Goal: Task Accomplishment & Management: Complete application form

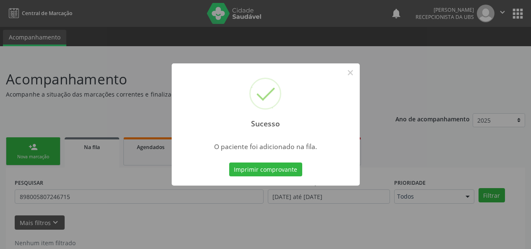
scroll to position [21, 0]
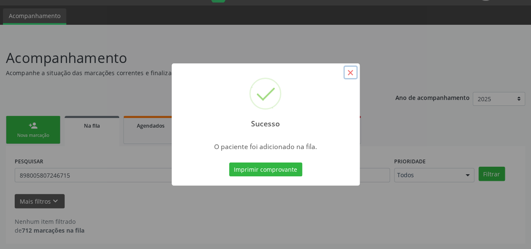
click at [354, 71] on button "×" at bounding box center [350, 72] width 14 height 14
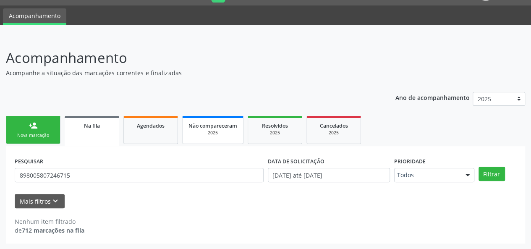
click at [214, 135] on div "2025" at bounding box center [212, 133] width 49 height 6
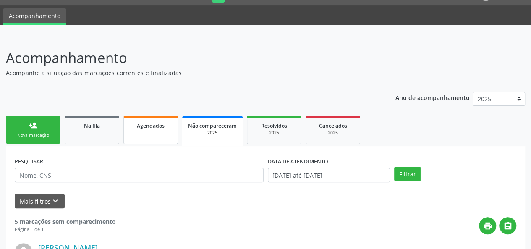
click at [142, 132] on link "Agendados" at bounding box center [150, 130] width 55 height 28
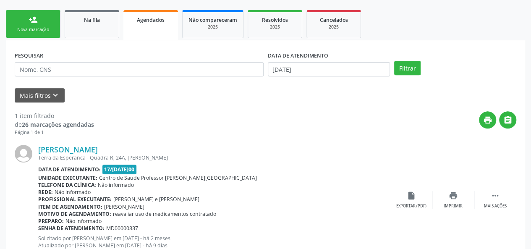
scroll to position [114, 0]
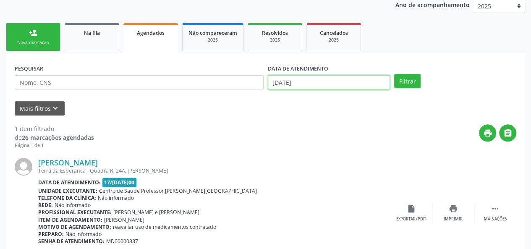
click at [306, 82] on input "[DATE]" at bounding box center [329, 82] width 122 height 14
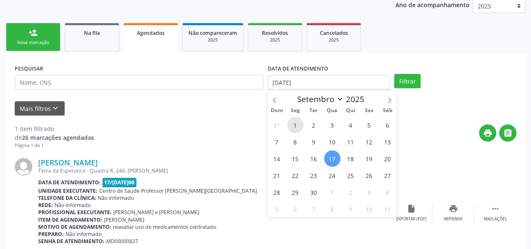
click at [294, 124] on span "1" at bounding box center [295, 125] width 16 height 16
type input "0[DATE]"
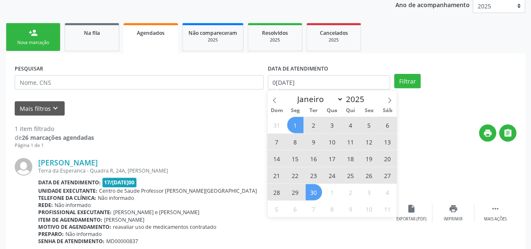
click at [310, 193] on span "30" at bounding box center [313, 192] width 16 height 16
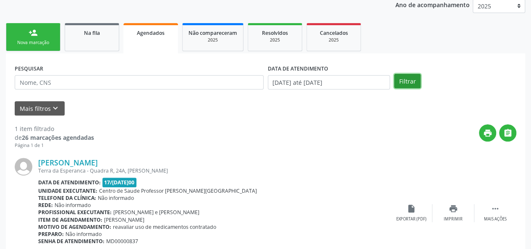
click at [398, 75] on button "Filtrar" at bounding box center [407, 81] width 26 height 14
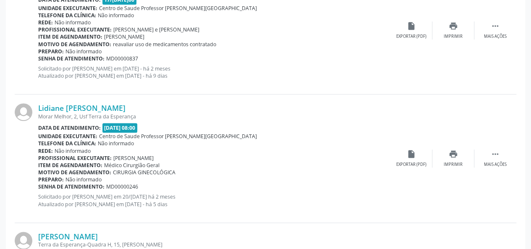
scroll to position [1971, 0]
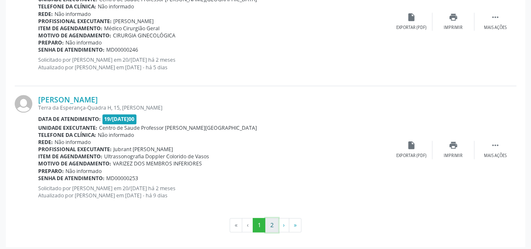
click at [269, 224] on button "2" at bounding box center [271, 225] width 13 height 14
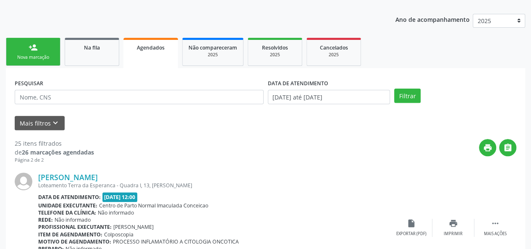
scroll to position [0, 0]
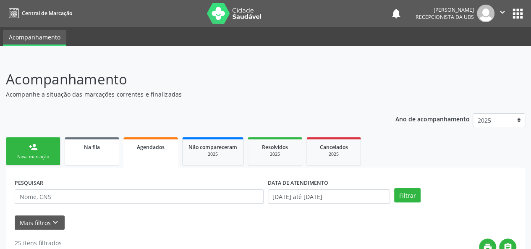
click at [96, 154] on link "Na fila" at bounding box center [92, 151] width 55 height 28
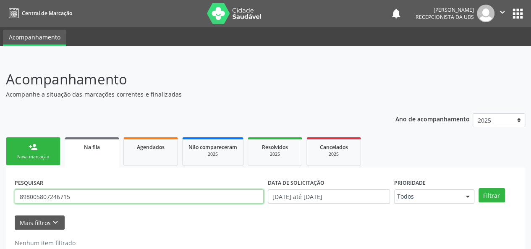
drag, startPoint x: 95, startPoint y: 203, endPoint x: 0, endPoint y: 201, distance: 94.8
click at [0, 201] on div "Acompanhamento Acompanhe a situação das marcações correntes e finalizadas Relat…" at bounding box center [265, 164] width 531 height 213
type input "700509933818457"
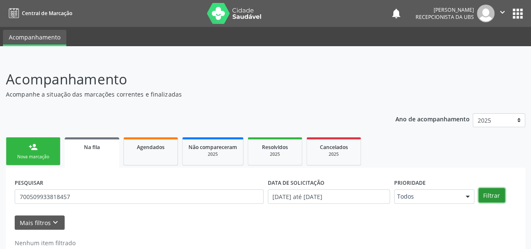
click at [487, 198] on button "Filtrar" at bounding box center [491, 195] width 26 height 14
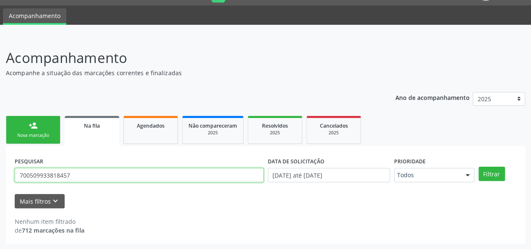
click at [53, 173] on input "700509933818457" at bounding box center [139, 175] width 249 height 14
click at [153, 133] on link "Agendados" at bounding box center [150, 130] width 55 height 28
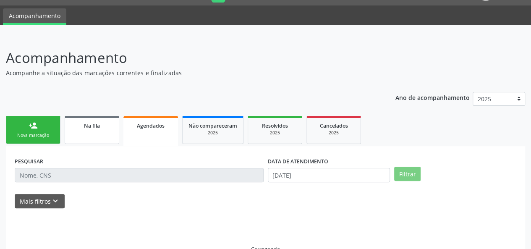
click at [86, 130] on link "Na fila" at bounding box center [92, 130] width 55 height 28
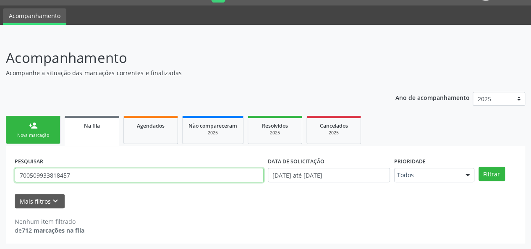
click at [60, 174] on input "700509933818457" at bounding box center [139, 175] width 249 height 14
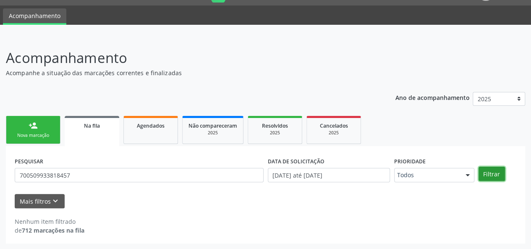
click at [493, 177] on button "Filtrar" at bounding box center [491, 174] width 26 height 14
click at [159, 133] on link "Agendados" at bounding box center [150, 130] width 55 height 28
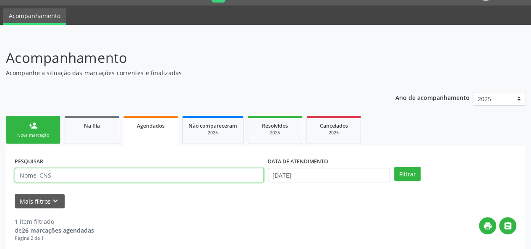
paste input "700509933818457"
type input "700509933818457"
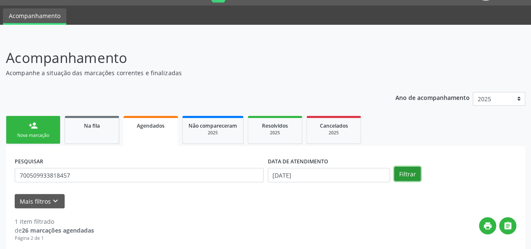
click at [406, 171] on button "Filtrar" at bounding box center [407, 174] width 26 height 14
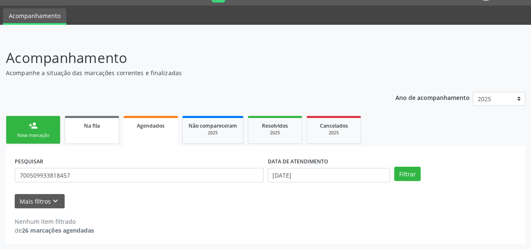
click at [87, 131] on link "Na fila" at bounding box center [92, 130] width 55 height 28
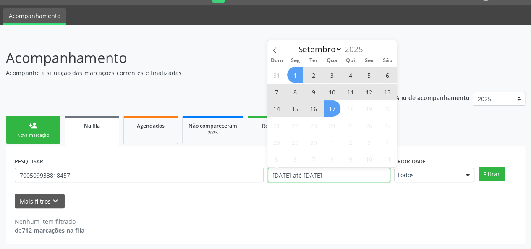
click at [346, 177] on input "[DATE] até [DATE]" at bounding box center [329, 175] width 122 height 14
click at [274, 47] on icon at bounding box center [274, 50] width 6 height 6
select select "7"
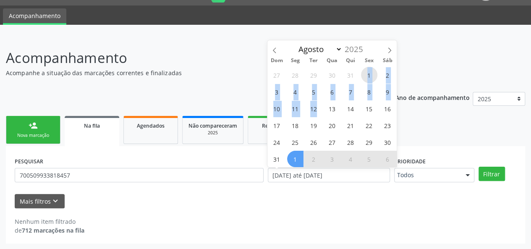
drag, startPoint x: 364, startPoint y: 74, endPoint x: 320, endPoint y: 115, distance: 59.4
click at [320, 115] on div "27 28 29 30 31 1 2 3 4 5 6 7 8 9 10 11 12 13 14 15 16 17 18 19 20 21 22 23 24 2…" at bounding box center [331, 116] width 129 height 101
click at [373, 71] on span "1" at bounding box center [369, 75] width 16 height 16
type input "[DATE]"
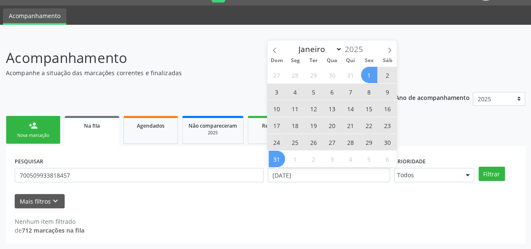
click at [277, 159] on span "31" at bounding box center [276, 159] width 16 height 16
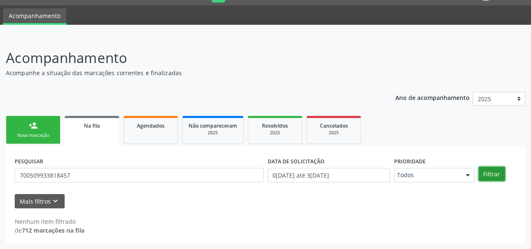
click at [490, 174] on button "Filtrar" at bounding box center [491, 174] width 26 height 14
click at [56, 201] on icon "keyboard_arrow_down" at bounding box center [55, 200] width 9 height 9
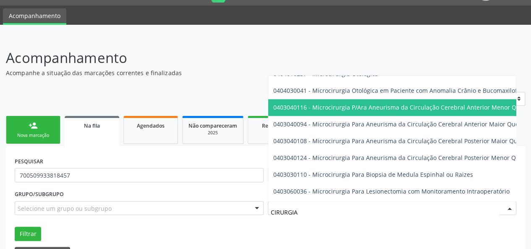
scroll to position [545, 0]
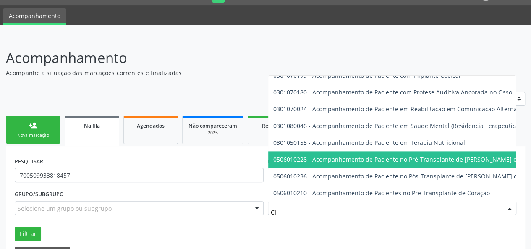
type input "C"
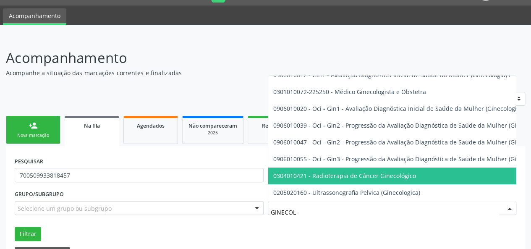
scroll to position [65, 0]
type input "GINECOLO"
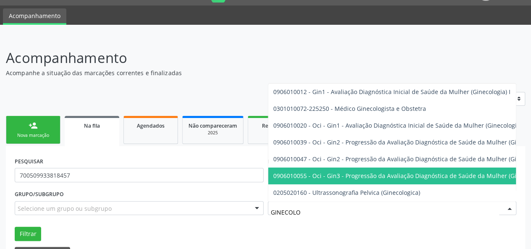
scroll to position [0, 0]
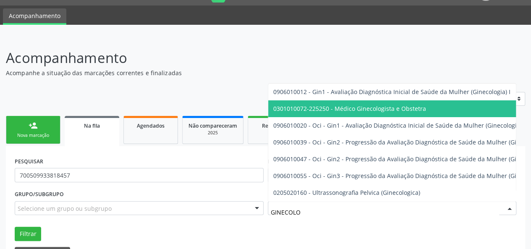
click at [366, 104] on span "0301010072-225250 - Médico Ginecologista e Obstetra" at bounding box center [349, 108] width 153 height 8
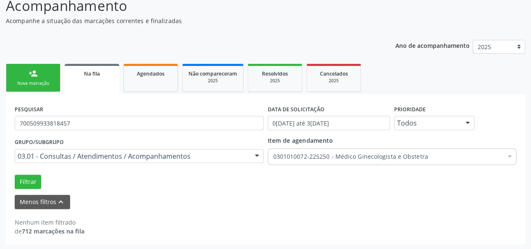
scroll to position [74, 0]
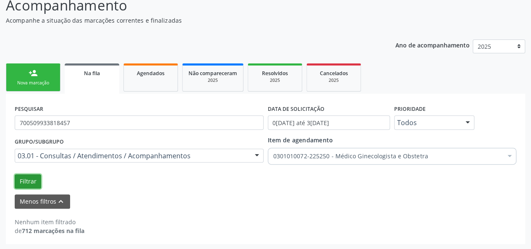
click at [23, 179] on button "Filtrar" at bounding box center [28, 181] width 26 height 14
click at [51, 202] on button "Menos filtros keyboard_arrow_up" at bounding box center [42, 201] width 55 height 15
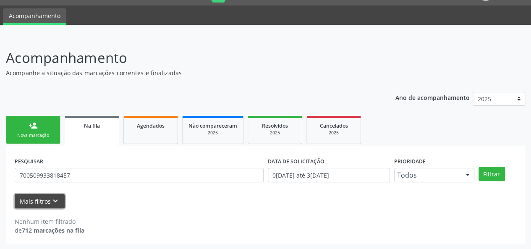
click at [51, 202] on icon "keyboard_arrow_down" at bounding box center [55, 200] width 9 height 9
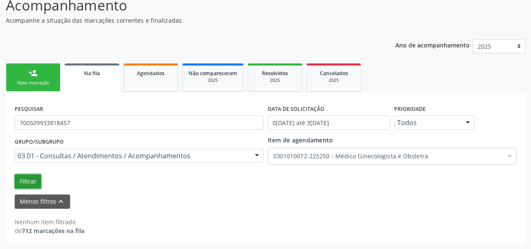
click at [32, 182] on button "Filtrar" at bounding box center [28, 181] width 26 height 14
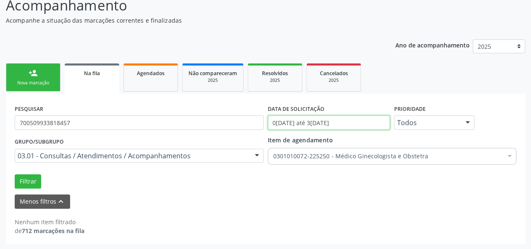
click at [352, 120] on input "0[DATE] até 3[DATE]" at bounding box center [329, 122] width 122 height 14
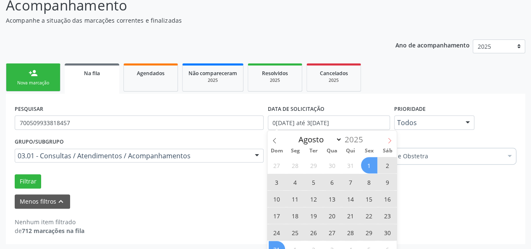
click at [388, 141] on icon at bounding box center [389, 141] width 6 height 6
select select "8"
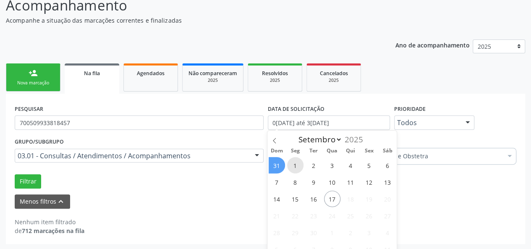
click at [290, 161] on span "1" at bounding box center [295, 165] width 16 height 16
type input "0[DATE]"
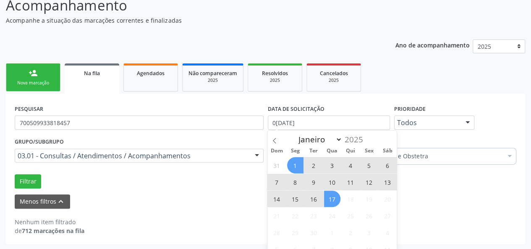
click at [331, 199] on span "17" at bounding box center [332, 198] width 16 height 16
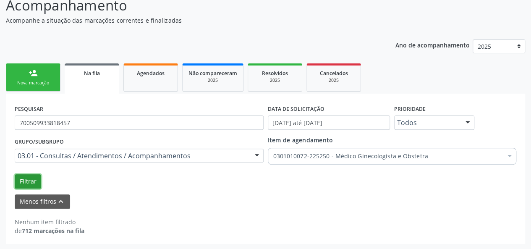
click at [39, 180] on button "Filtrar" at bounding box center [28, 181] width 26 height 14
click at [153, 75] on span "Agendados" at bounding box center [151, 73] width 28 height 7
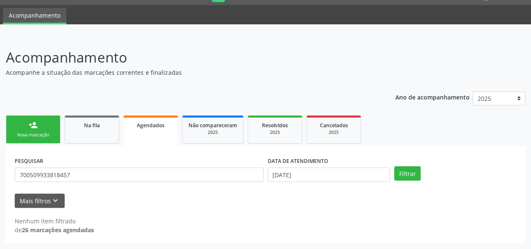
scroll to position [21, 0]
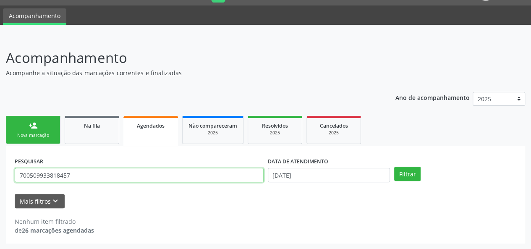
click at [45, 177] on input "700509933818457" at bounding box center [139, 175] width 249 height 14
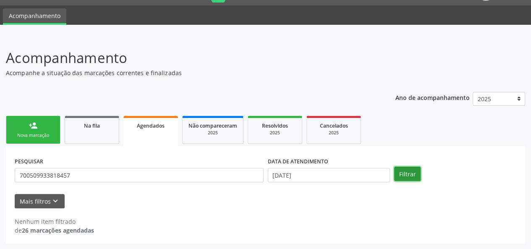
drag, startPoint x: 412, startPoint y: 174, endPoint x: 404, endPoint y: 174, distance: 7.6
click at [411, 174] on button "Filtrar" at bounding box center [407, 174] width 26 height 14
click at [95, 126] on span "Na fila" at bounding box center [92, 125] width 16 height 7
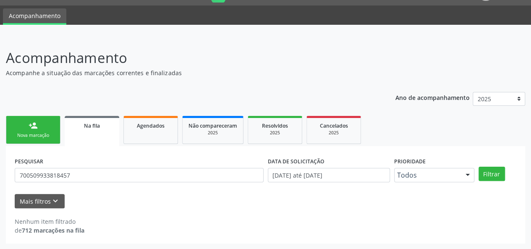
click at [39, 127] on link "person_add Nova marcação" at bounding box center [33, 130] width 55 height 28
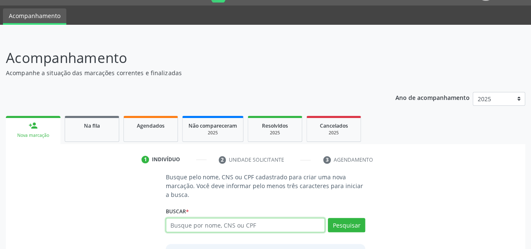
paste input "700509933818457"
type input "700509933818457"
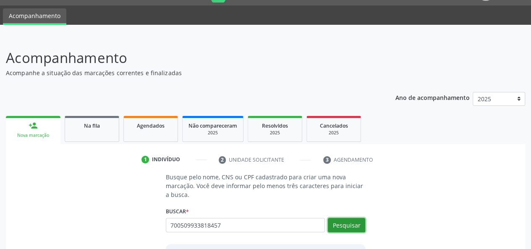
click at [357, 224] on button "Pesquisar" at bounding box center [346, 225] width 37 height 14
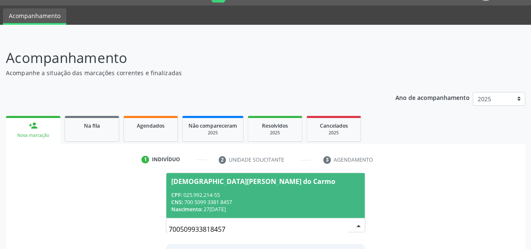
click at [300, 200] on div "CNS: 700 5099 3381 8457" at bounding box center [265, 201] width 189 height 7
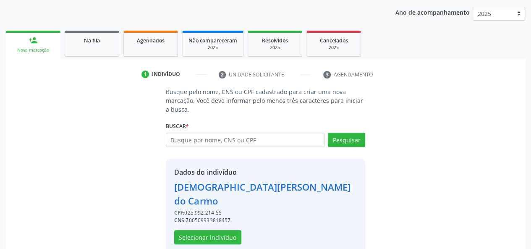
scroll to position [107, 0]
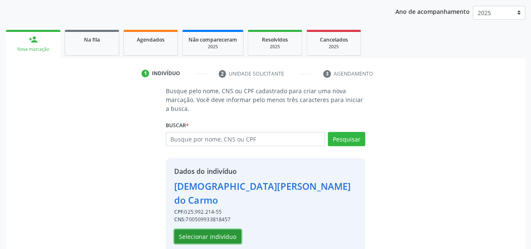
click at [224, 229] on button "Selecionar indivíduo" at bounding box center [207, 236] width 67 height 14
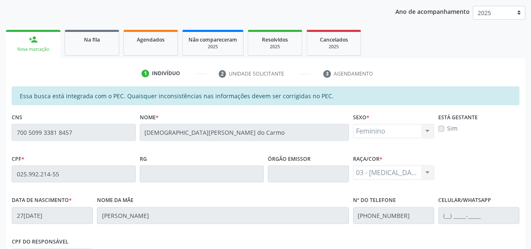
scroll to position [241, 0]
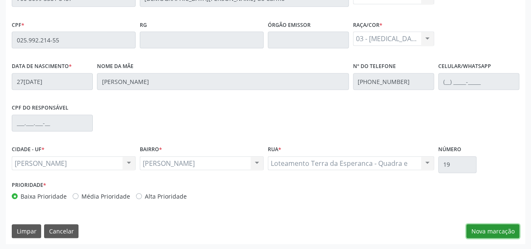
click at [491, 227] on button "Nova marcação" at bounding box center [492, 231] width 53 height 14
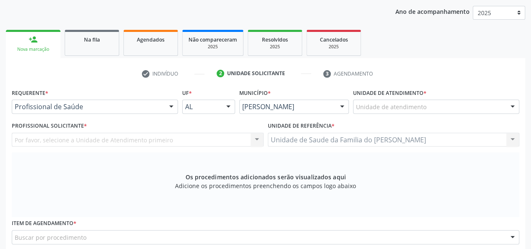
scroll to position [73, 0]
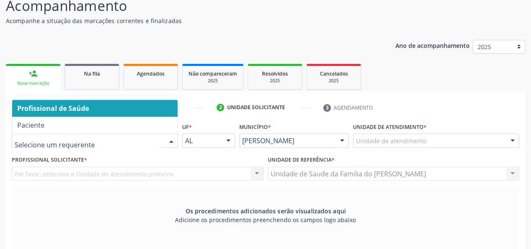
click at [172, 142] on div at bounding box center [171, 141] width 13 height 14
click at [142, 110] on span "Profissional de Saúde" at bounding box center [94, 108] width 165 height 17
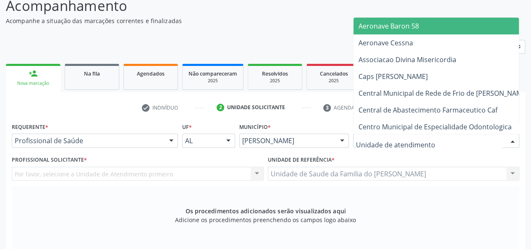
type input "J"
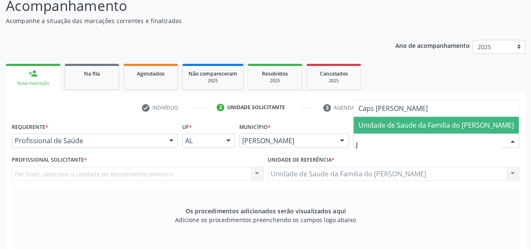
click at [400, 125] on span "Unidade de Saude da Familia do [PERSON_NAME]" at bounding box center [435, 124] width 155 height 9
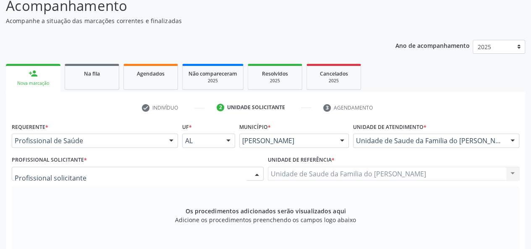
click at [256, 173] on div at bounding box center [256, 174] width 13 height 14
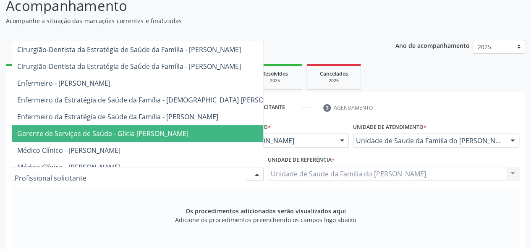
type input "J"
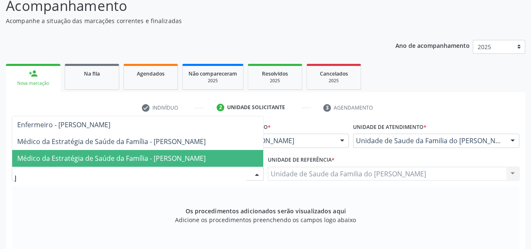
click at [146, 155] on span "Médico da Estratégia de Saúde da Família - [PERSON_NAME]" at bounding box center [111, 158] width 188 height 9
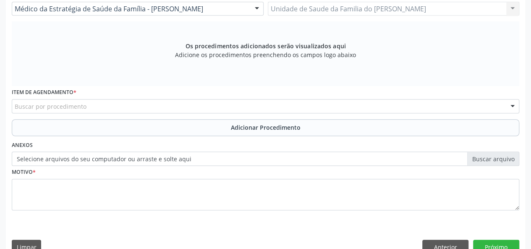
scroll to position [254, 0]
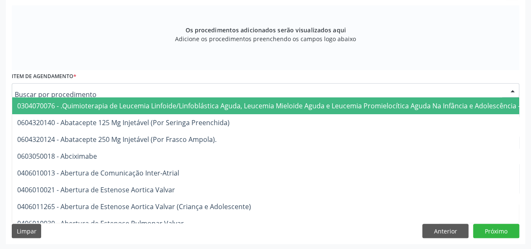
click at [139, 92] on div at bounding box center [265, 90] width 507 height 14
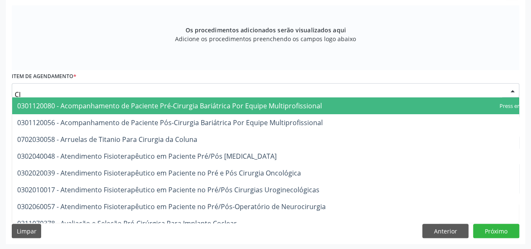
type input "C"
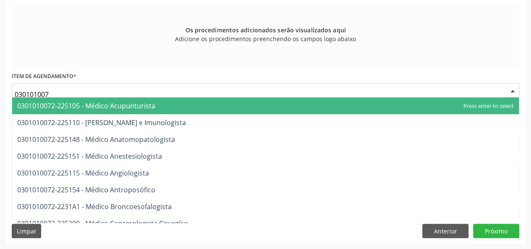
type input "0301010072"
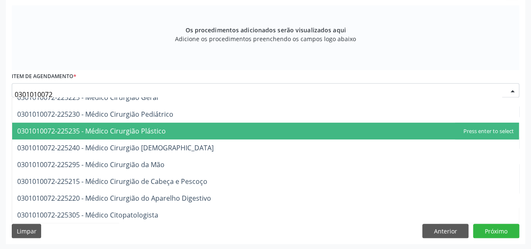
scroll to position [168, 0]
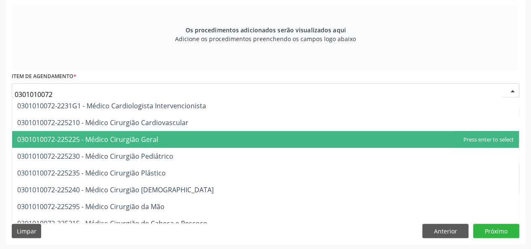
click at [143, 141] on span "0301010072-225225 - Médico Cirurgião Geral" at bounding box center [87, 139] width 141 height 9
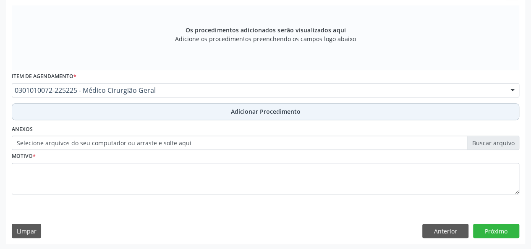
click at [158, 112] on button "Adicionar Procedimento" at bounding box center [265, 111] width 507 height 17
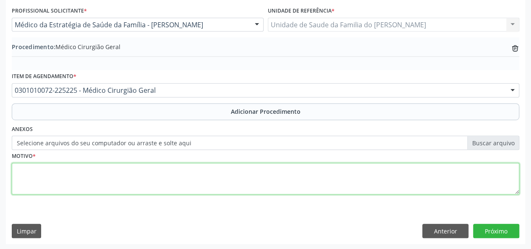
click at [138, 183] on textarea at bounding box center [265, 179] width 507 height 32
type textarea "MIOMA"
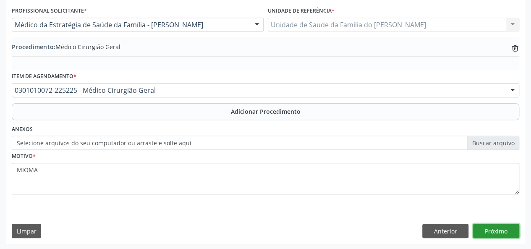
click at [490, 232] on button "Próximo" at bounding box center [496, 231] width 46 height 14
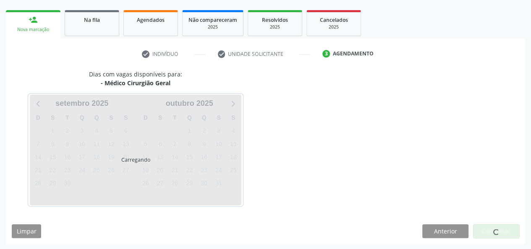
scroll to position [152, 0]
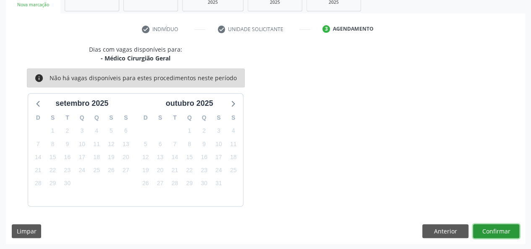
click at [490, 232] on button "Confirmar" at bounding box center [496, 231] width 46 height 14
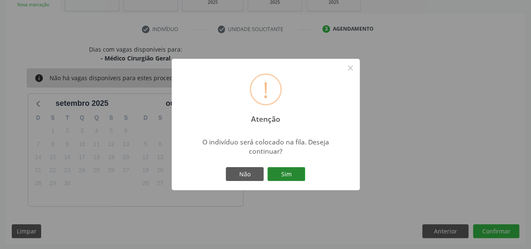
click at [285, 171] on button "Sim" at bounding box center [286, 174] width 38 height 14
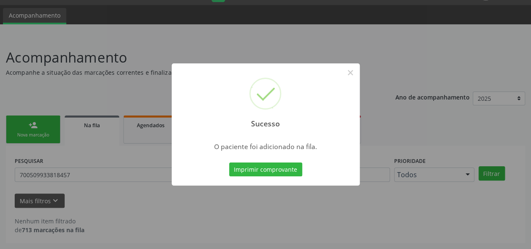
scroll to position [21, 0]
click at [354, 75] on button "×" at bounding box center [350, 72] width 14 height 14
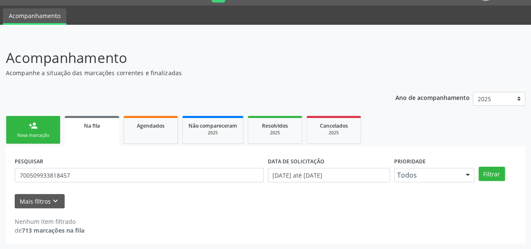
click at [89, 131] on link "Na fila" at bounding box center [92, 131] width 55 height 30
drag, startPoint x: 99, startPoint y: 176, endPoint x: 11, endPoint y: 172, distance: 87.8
click at [11, 172] on div "PESQUISAR 700509933818457 DATA DE SOLICITAÇÃO 01/[DATE]é 17/[DATE] Prioridade T…" at bounding box center [265, 194] width 519 height 97
type input "ISMAR"
click at [478, 167] on button "Filtrar" at bounding box center [491, 174] width 26 height 14
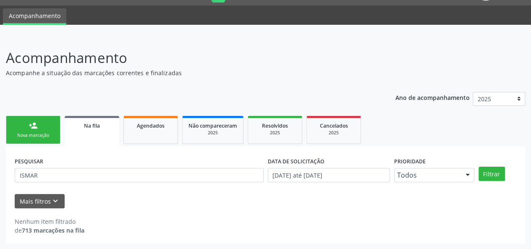
click at [39, 132] on div "Nova marcação" at bounding box center [33, 135] width 42 height 6
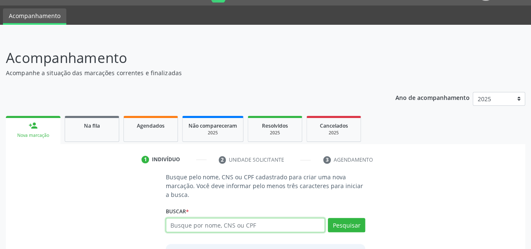
click at [221, 225] on input "text" at bounding box center [245, 225] width 159 height 14
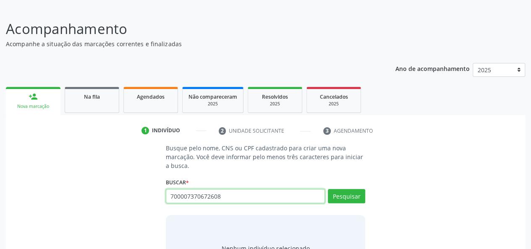
scroll to position [63, 0]
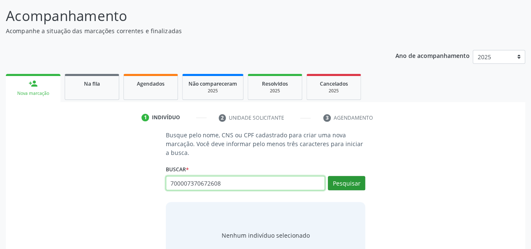
type input "700007370672608"
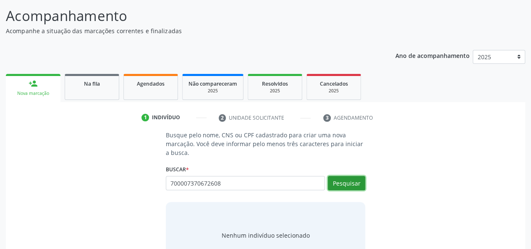
click at [353, 182] on button "Pesquisar" at bounding box center [346, 183] width 37 height 14
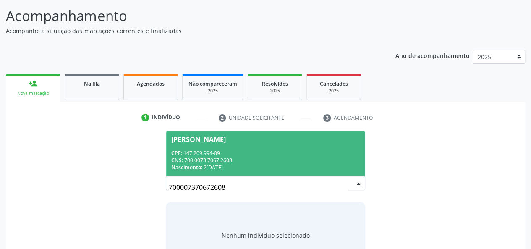
click at [302, 155] on div "CPF: 147.209.994-09" at bounding box center [265, 152] width 189 height 7
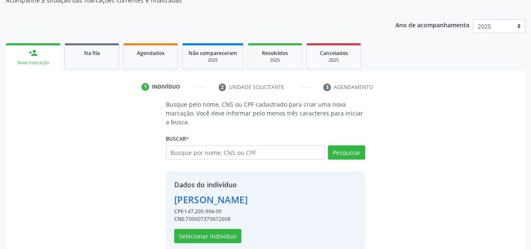
scroll to position [107, 0]
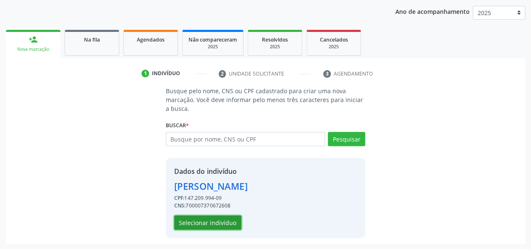
click at [215, 224] on button "Selecionar indivíduo" at bounding box center [207, 222] width 67 height 14
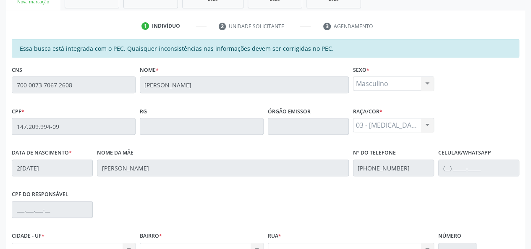
scroll to position [241, 0]
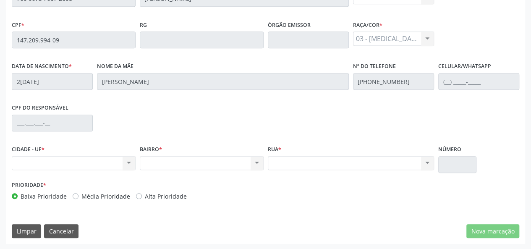
click at [126, 166] on div "Nenhum resultado encontrado para: " " Não há nenhuma opção para ser exibida." at bounding box center [74, 163] width 124 height 14
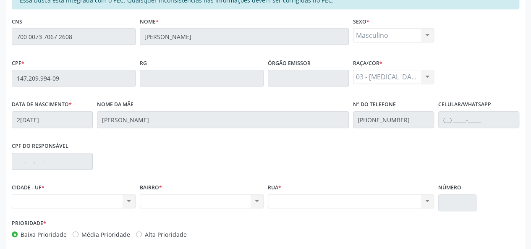
scroll to position [73, 0]
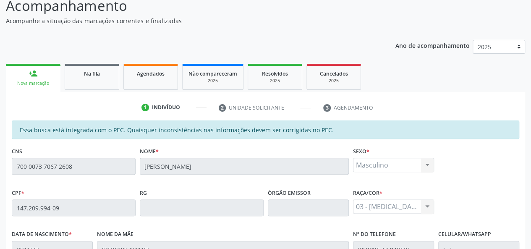
click at [143, 76] on div "Agendados" at bounding box center [151, 73] width 42 height 9
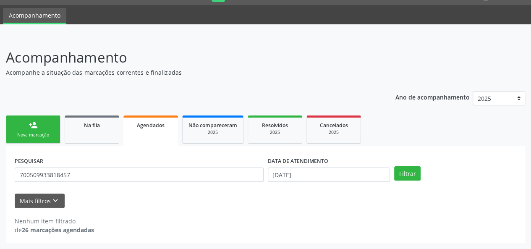
scroll to position [21, 0]
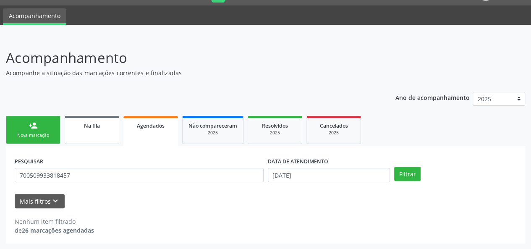
click at [98, 123] on span "Na fila" at bounding box center [92, 125] width 16 height 7
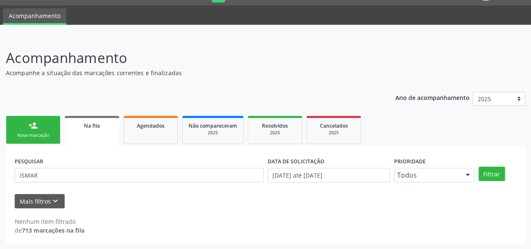
click at [42, 135] on div "Nova marcação" at bounding box center [33, 135] width 42 height 6
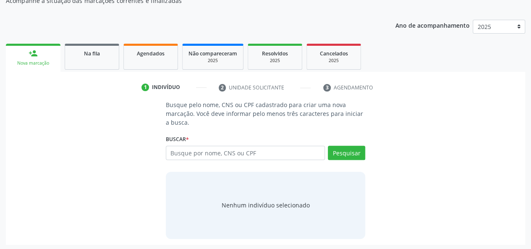
scroll to position [95, 0]
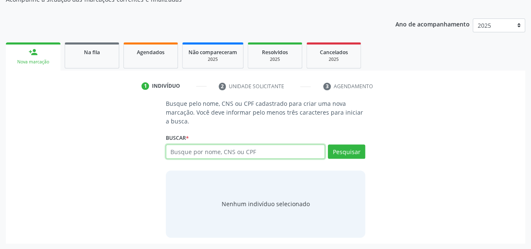
paste input "700 0073 7067 2608"
type input "700 0073 7067 2608"
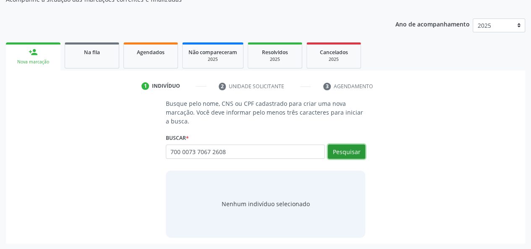
click at [354, 151] on button "Pesquisar" at bounding box center [346, 151] width 37 height 14
type input "700 0073 7067 2608"
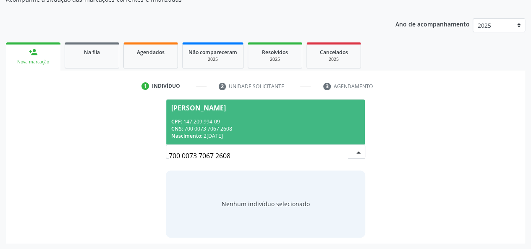
click at [310, 130] on div "CNS: 700 0073 7067 2608" at bounding box center [265, 128] width 189 height 7
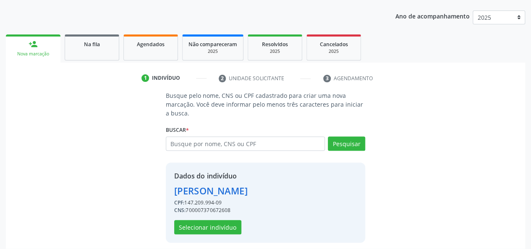
scroll to position [107, 0]
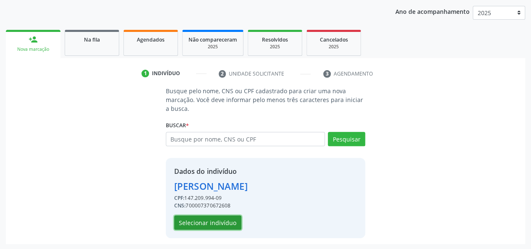
click at [215, 221] on button "Selecionar indivíduo" at bounding box center [207, 222] width 67 height 14
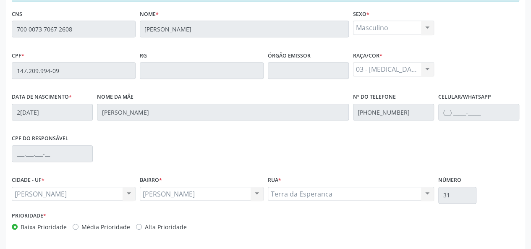
scroll to position [241, 0]
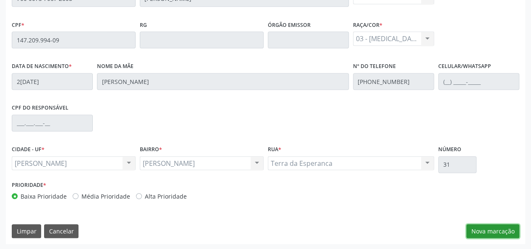
click at [500, 233] on button "Nova marcação" at bounding box center [492, 231] width 53 height 14
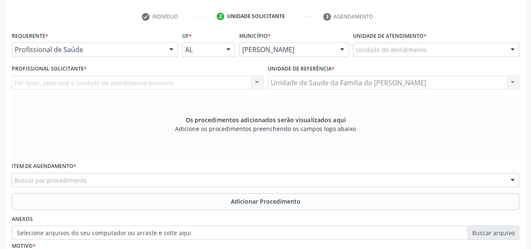
scroll to position [115, 0]
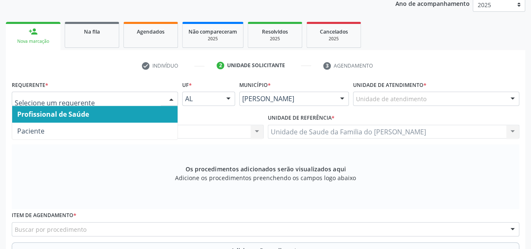
click at [165, 98] on div at bounding box center [171, 99] width 13 height 14
click at [140, 116] on span "Profissional de Saúde" at bounding box center [94, 114] width 165 height 17
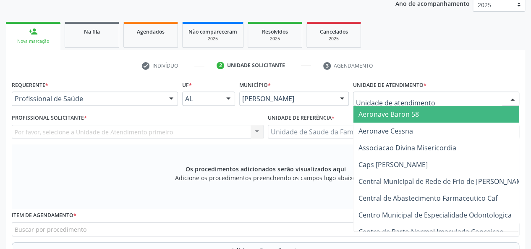
type input "J"
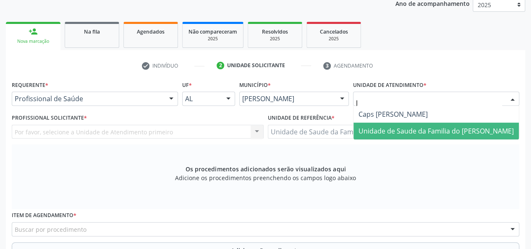
click at [389, 133] on span "Unidade de Saude da Familia do [PERSON_NAME]" at bounding box center [435, 130] width 155 height 9
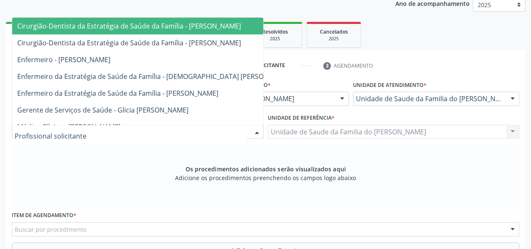
click at [257, 132] on div at bounding box center [256, 132] width 13 height 14
type input "J"
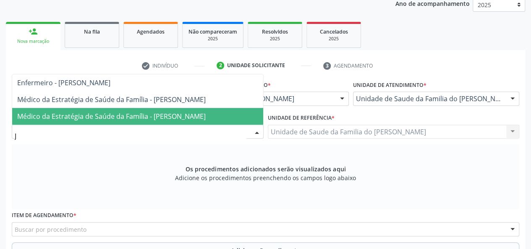
click at [180, 112] on span "Médico da Estratégia de Saúde da Família - [PERSON_NAME]" at bounding box center [111, 116] width 188 height 9
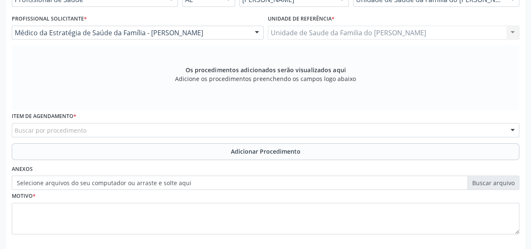
scroll to position [241, 0]
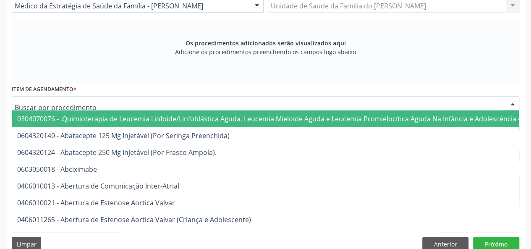
click at [173, 107] on div at bounding box center [265, 103] width 507 height 14
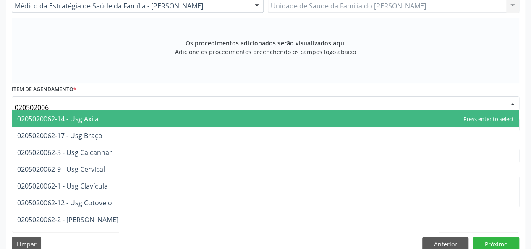
type input "0205020062"
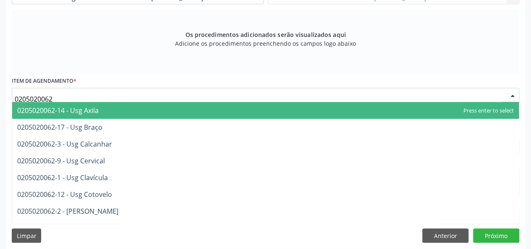
scroll to position [254, 0]
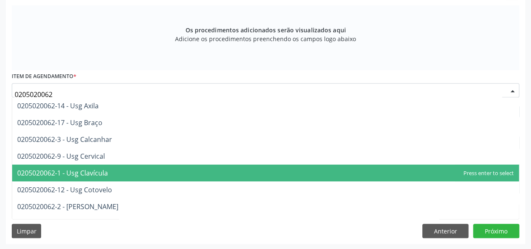
click at [163, 172] on span "0205020062-1 - Usg Clavícula" at bounding box center [265, 172] width 506 height 17
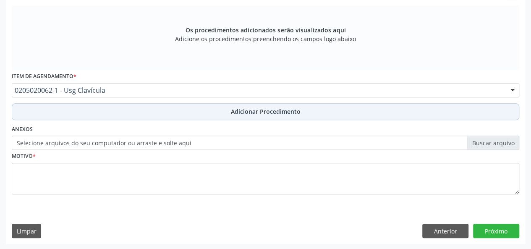
click at [221, 109] on button "Adicionar Procedimento" at bounding box center [265, 111] width 507 height 17
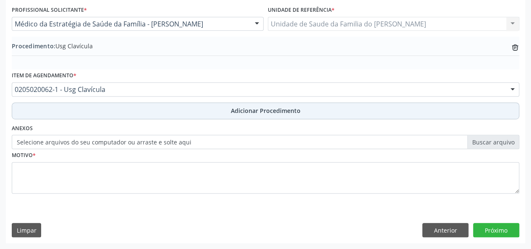
scroll to position [222, 0]
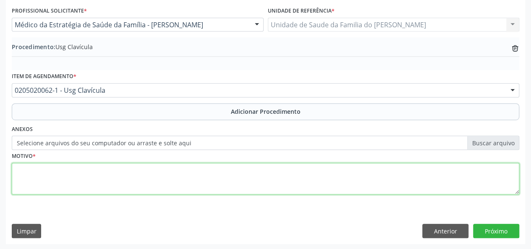
click at [202, 174] on textarea at bounding box center [265, 179] width 507 height 32
type textarea "DOR"
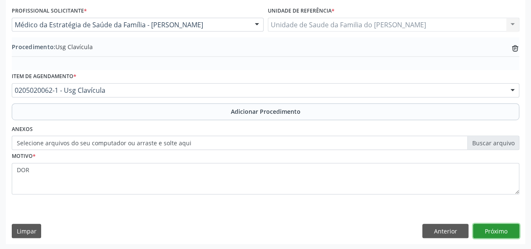
click at [487, 229] on button "Próximo" at bounding box center [496, 231] width 46 height 14
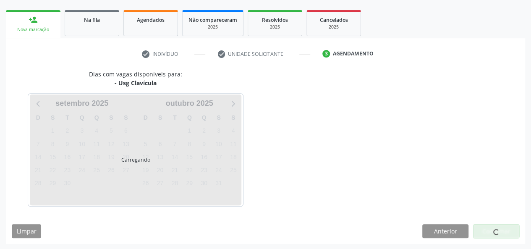
scroll to position [152, 0]
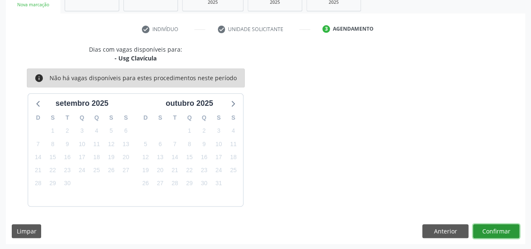
click at [487, 229] on button "Confirmar" at bounding box center [496, 231] width 46 height 14
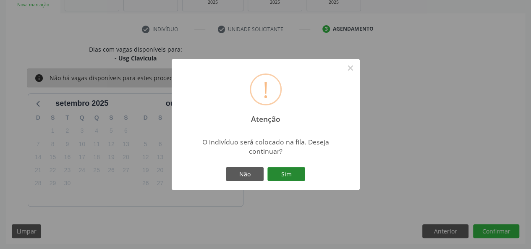
click at [300, 175] on button "Sim" at bounding box center [286, 174] width 38 height 14
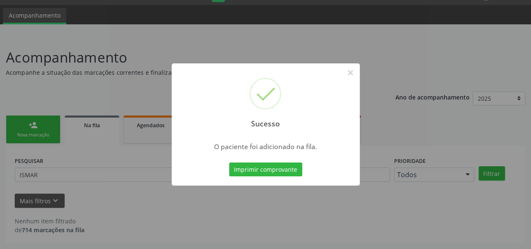
scroll to position [21, 0]
click at [354, 73] on button "×" at bounding box center [350, 72] width 14 height 14
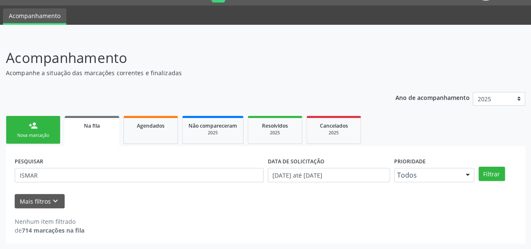
click at [30, 121] on div "person_add" at bounding box center [33, 125] width 9 height 9
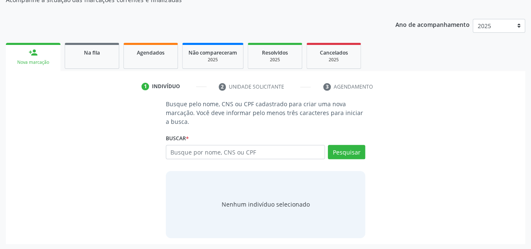
scroll to position [95, 0]
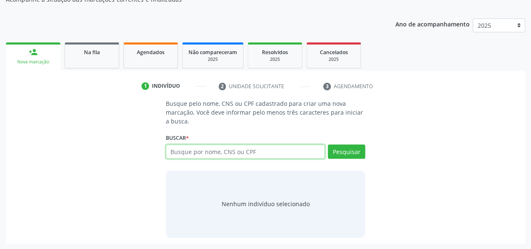
click at [253, 150] on input "text" at bounding box center [245, 151] width 159 height 14
click at [212, 153] on input "706200571155164" at bounding box center [245, 151] width 159 height 14
type input "706200571155164"
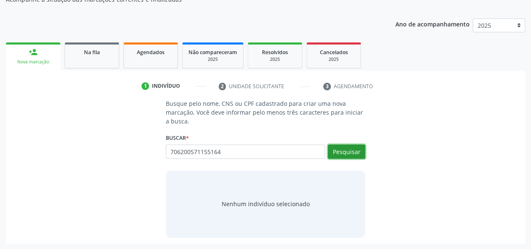
click at [336, 148] on button "Pesquisar" at bounding box center [346, 151] width 37 height 14
type input "706200571155164"
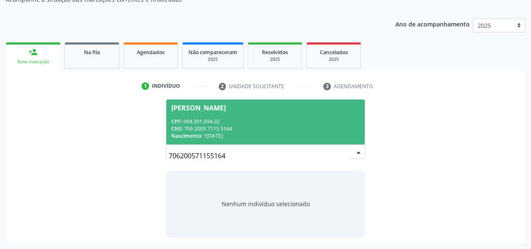
click at [303, 126] on div "CNS: 706 2005 7115 5164" at bounding box center [265, 128] width 189 height 7
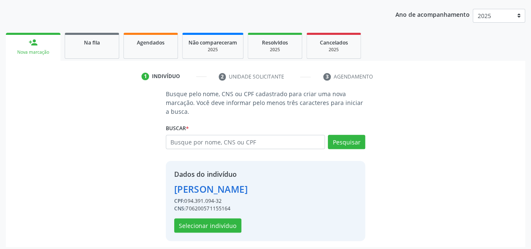
scroll to position [107, 0]
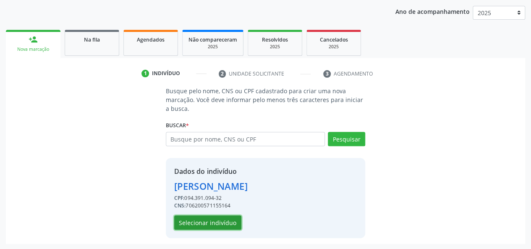
click at [205, 223] on button "Selecionar indivíduo" at bounding box center [207, 222] width 67 height 14
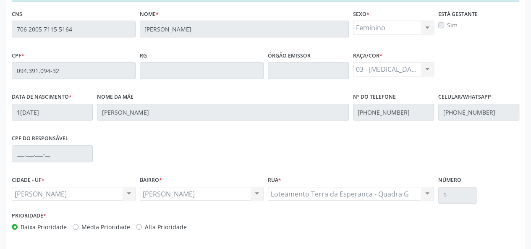
scroll to position [241, 0]
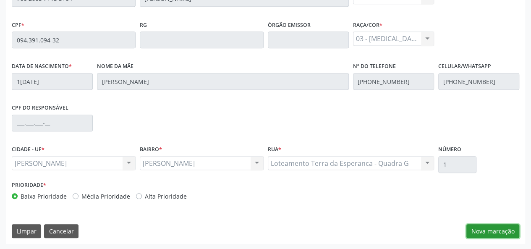
click at [489, 231] on button "Nova marcação" at bounding box center [492, 231] width 53 height 14
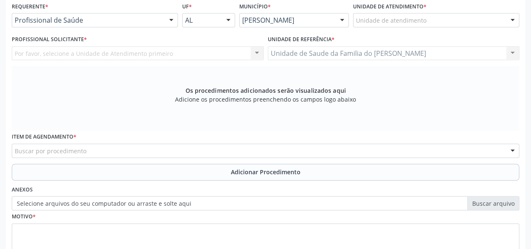
scroll to position [115, 0]
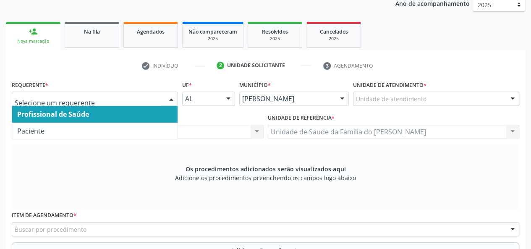
click at [173, 98] on div at bounding box center [171, 99] width 13 height 14
click at [149, 112] on span "Profissional de Saúde" at bounding box center [94, 114] width 165 height 17
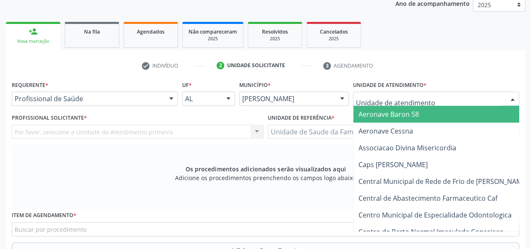
type input "J"
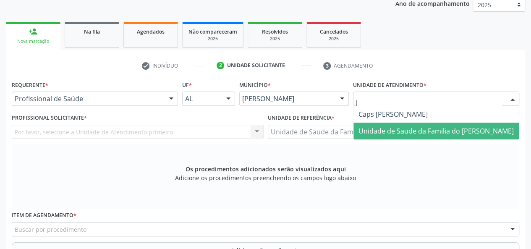
click at [385, 126] on span "Unidade de Saude da Familia do [PERSON_NAME]" at bounding box center [435, 130] width 155 height 9
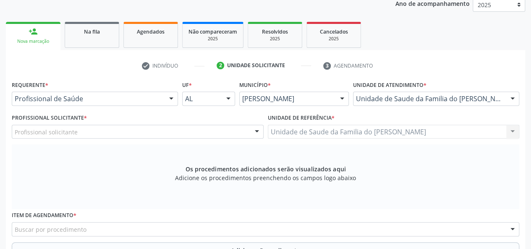
click at [253, 130] on div at bounding box center [256, 132] width 13 height 14
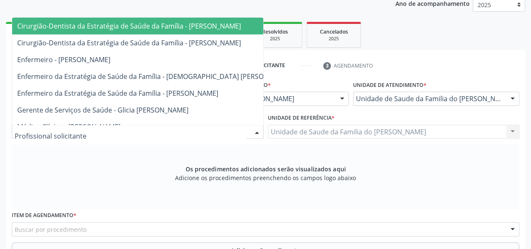
type input "J"
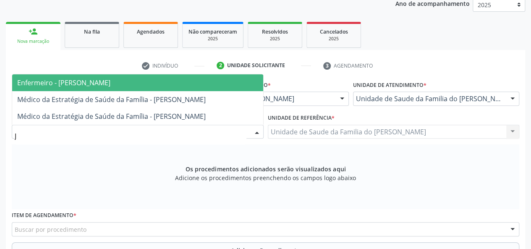
click at [204, 86] on span "Enfermeiro - [PERSON_NAME]" at bounding box center [137, 82] width 251 height 17
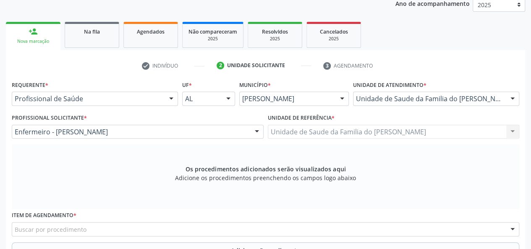
scroll to position [241, 0]
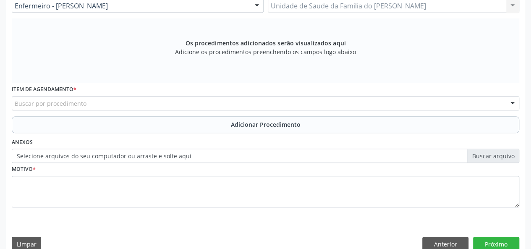
click at [169, 105] on div "Buscar por procedimento" at bounding box center [265, 103] width 507 height 14
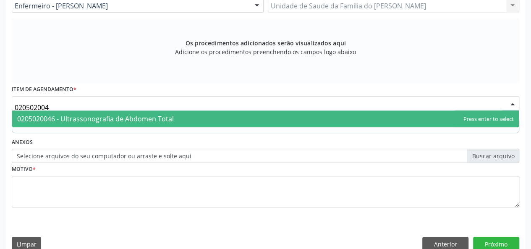
type input "0205020046"
click at [164, 118] on span "0205020046 - Ultrassonografia de Abdomen Total" at bounding box center [95, 118] width 156 height 9
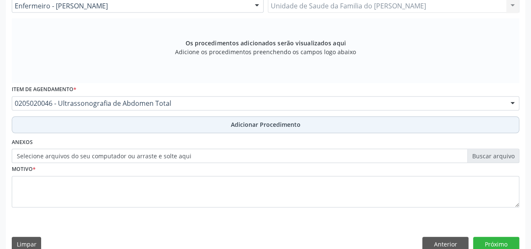
click at [167, 125] on button "Adicionar Procedimento" at bounding box center [265, 124] width 507 height 17
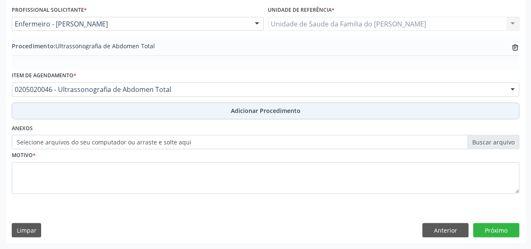
scroll to position [222, 0]
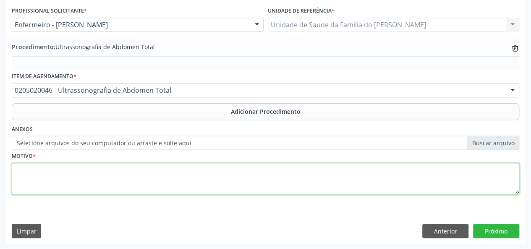
click at [151, 176] on textarea at bounding box center [265, 179] width 507 height 32
click at [34, 167] on textarea "AVALIACAO" at bounding box center [265, 179] width 507 height 32
type textarea "AVALIAÇÃO"
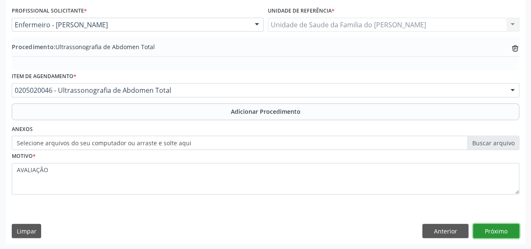
click at [487, 229] on button "Próximo" at bounding box center [496, 231] width 46 height 14
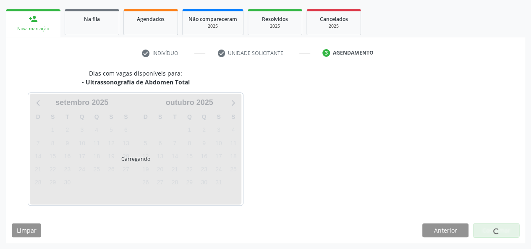
scroll to position [127, 0]
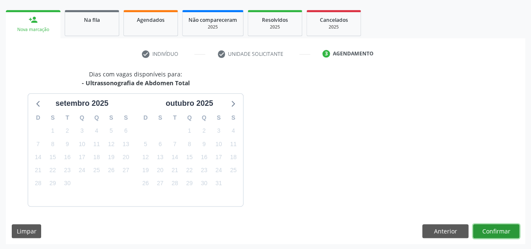
click at [487, 228] on button "Confirmar" at bounding box center [496, 231] width 46 height 14
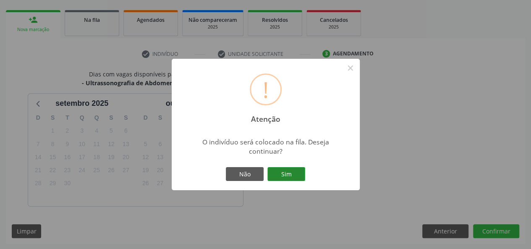
click at [287, 175] on button "Sim" at bounding box center [286, 174] width 38 height 14
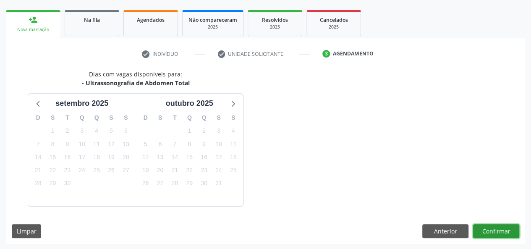
click at [492, 228] on button "Confirmar" at bounding box center [496, 231] width 46 height 14
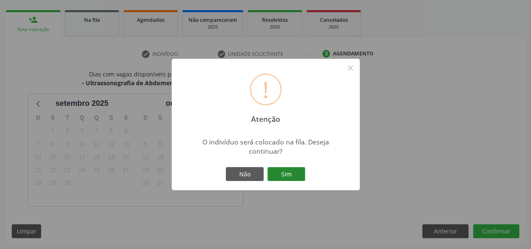
click at [283, 171] on button "Sim" at bounding box center [286, 174] width 38 height 14
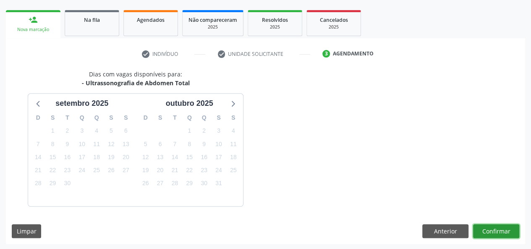
click at [501, 232] on button "Confirmar" at bounding box center [496, 231] width 46 height 14
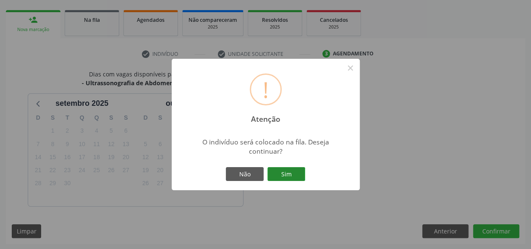
click at [291, 170] on button "Sim" at bounding box center [286, 174] width 38 height 14
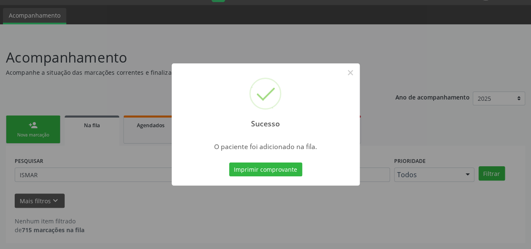
scroll to position [21, 0]
click at [353, 71] on button "×" at bounding box center [350, 72] width 14 height 14
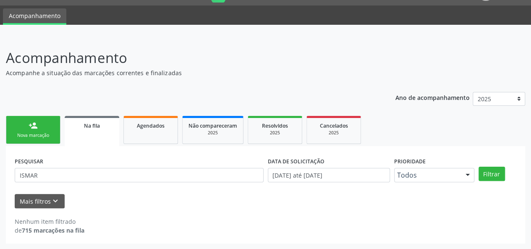
click at [29, 130] on link "person_add Nova marcação" at bounding box center [33, 130] width 55 height 28
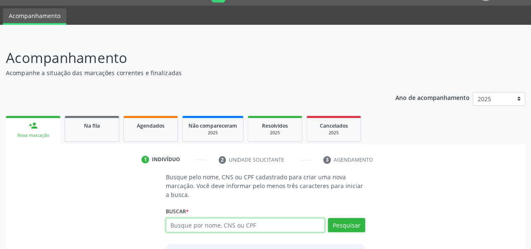
paste input "706200571155164"
type input "706200571155164"
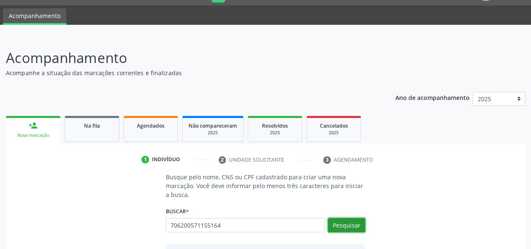
click at [347, 223] on button "Pesquisar" at bounding box center [346, 225] width 37 height 14
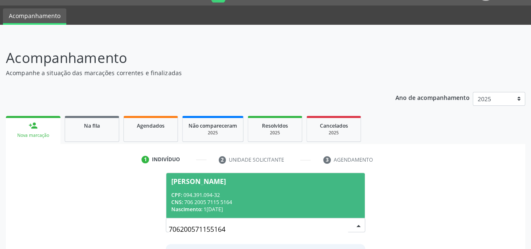
click at [284, 195] on div "CPF: 094.391.094-32" at bounding box center [265, 194] width 189 height 7
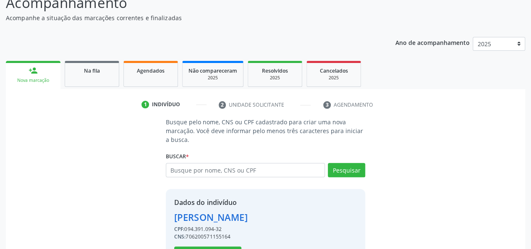
scroll to position [107, 0]
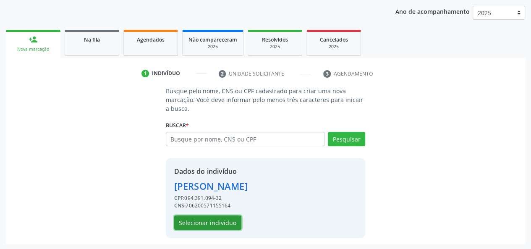
click at [205, 221] on button "Selecionar indivíduo" at bounding box center [207, 222] width 67 height 14
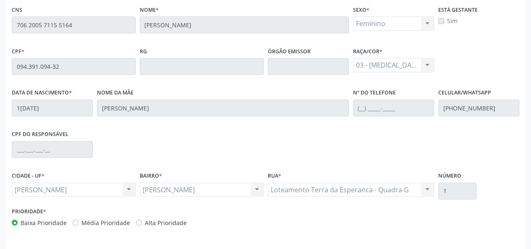
scroll to position [241, 0]
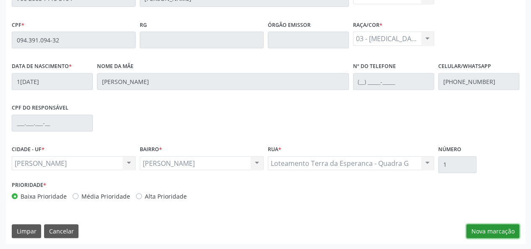
click at [480, 235] on button "Nova marcação" at bounding box center [492, 231] width 53 height 14
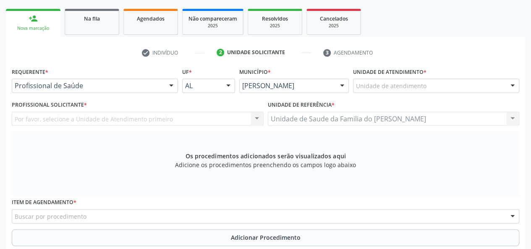
scroll to position [115, 0]
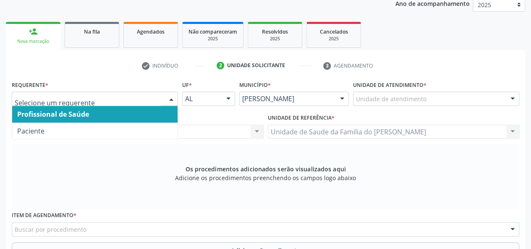
click at [150, 113] on span "Profissional de Saúde" at bounding box center [94, 114] width 165 height 17
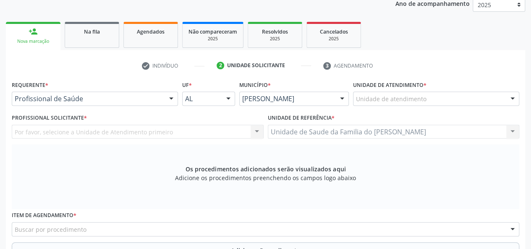
click at [429, 100] on div "Unidade de atendimento" at bounding box center [436, 98] width 166 height 14
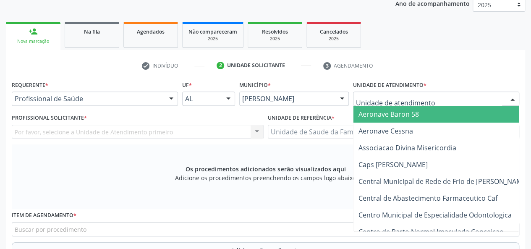
type input "J"
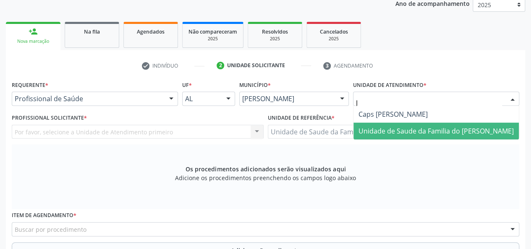
click at [430, 126] on span "Unidade de Saude da Familia do [PERSON_NAME]" at bounding box center [435, 130] width 155 height 9
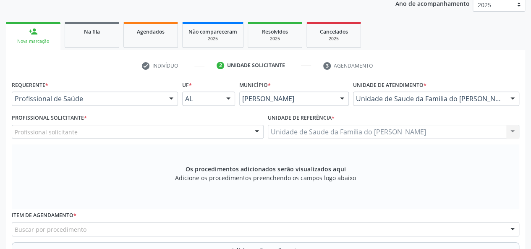
click at [256, 130] on div at bounding box center [256, 132] width 13 height 14
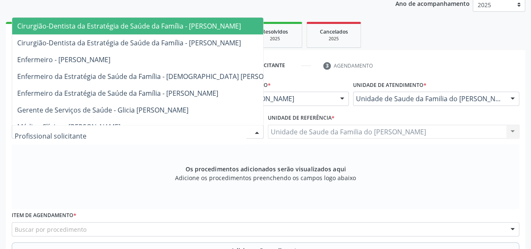
type input "J"
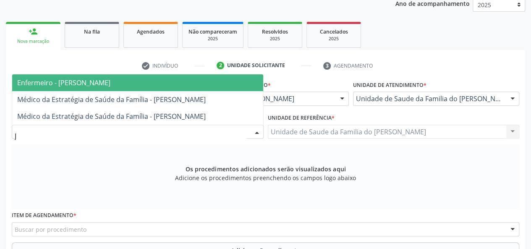
click at [195, 78] on span "Enfermeiro - [PERSON_NAME]" at bounding box center [137, 82] width 251 height 17
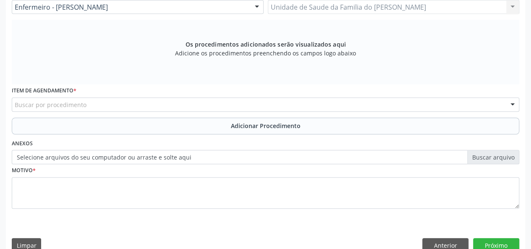
scroll to position [241, 0]
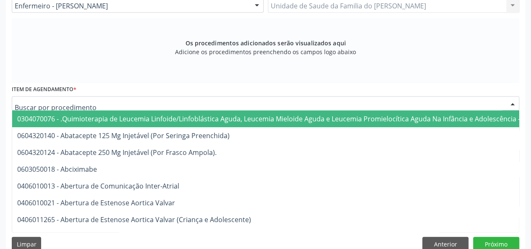
click at [239, 104] on div at bounding box center [265, 103] width 507 height 14
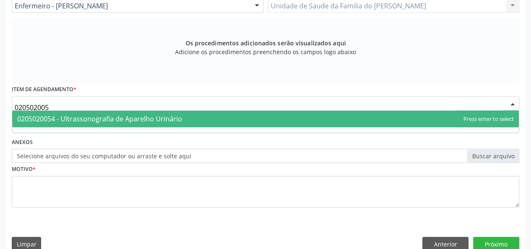
type input "0205020054"
click at [224, 119] on span "0205020054 - Ultrassonografia de Aparelho Urinário" at bounding box center [265, 118] width 506 height 17
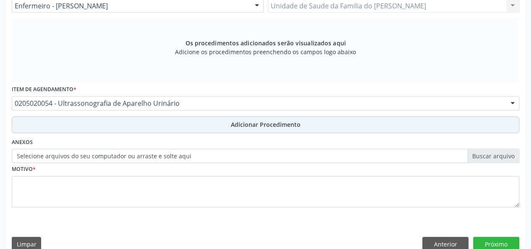
click at [224, 123] on button "Adicionar Procedimento" at bounding box center [265, 124] width 507 height 17
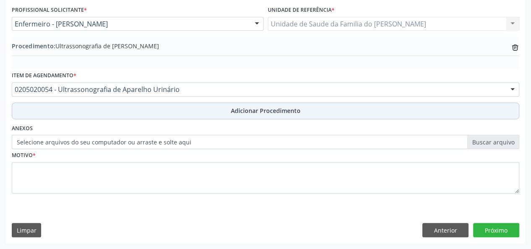
scroll to position [222, 0]
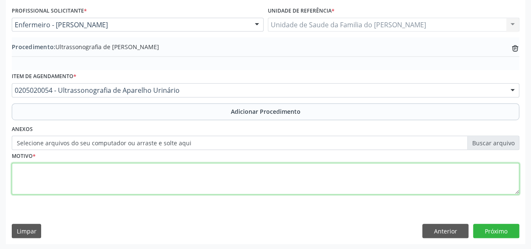
click at [183, 182] on textarea at bounding box center [265, 179] width 507 height 32
click at [40, 169] on textarea "AVALIACAO" at bounding box center [265, 179] width 507 height 32
type textarea "AVALIAÇÃO"
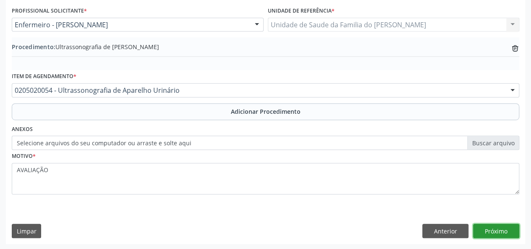
click at [492, 227] on button "Próximo" at bounding box center [496, 231] width 46 height 14
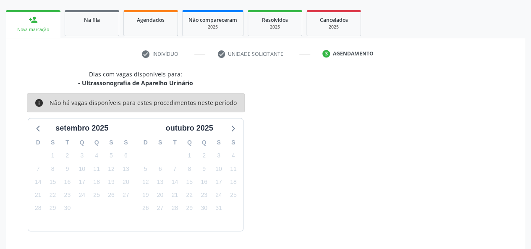
scroll to position [152, 0]
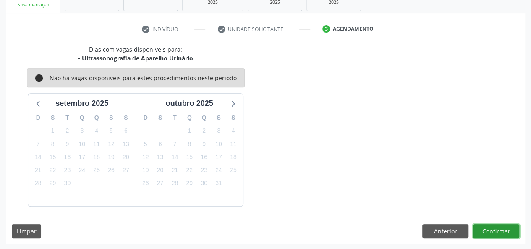
click at [487, 230] on button "Confirmar" at bounding box center [496, 231] width 46 height 14
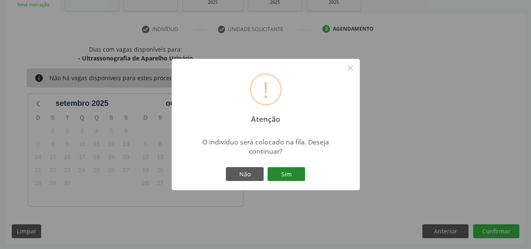
drag, startPoint x: 292, startPoint y: 172, endPoint x: 291, endPoint y: 176, distance: 4.7
click at [292, 172] on button "Sim" at bounding box center [286, 174] width 38 height 14
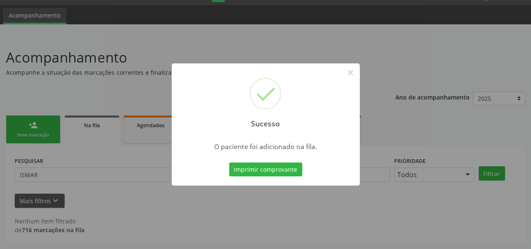
scroll to position [21, 0]
click at [350, 73] on button "×" at bounding box center [350, 72] width 14 height 14
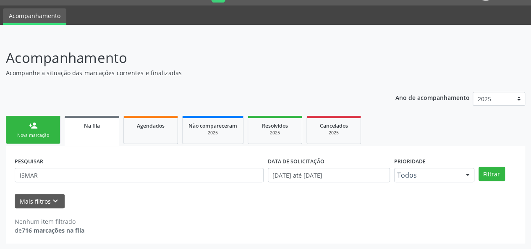
click at [33, 129] on div "person_add" at bounding box center [33, 125] width 9 height 9
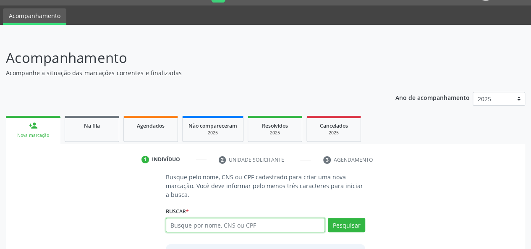
click at [266, 225] on input "text" at bounding box center [245, 225] width 159 height 14
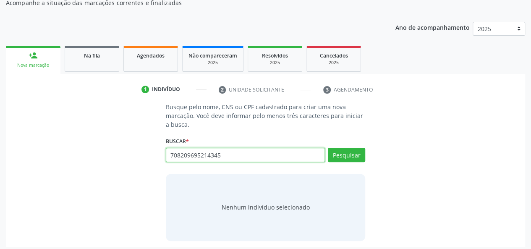
scroll to position [95, 0]
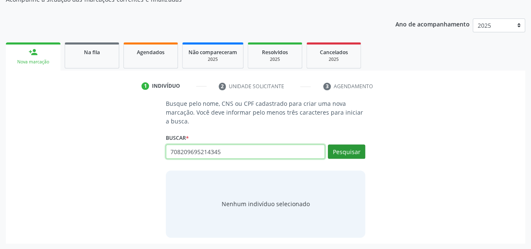
type input "708209695214345"
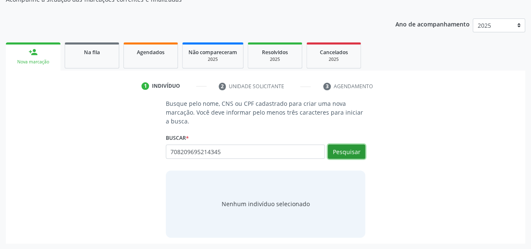
click at [354, 153] on button "Pesquisar" at bounding box center [346, 151] width 37 height 14
type input "708209695214345"
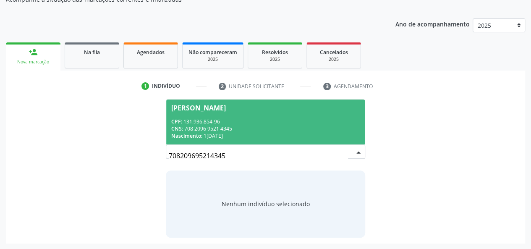
click at [206, 156] on input "708209695214345" at bounding box center [259, 155] width 180 height 17
click at [222, 113] on span "[PERSON_NAME] CPF: 131.936.854-96 CNS: 708 2096 9521 4345 Nascimento: 1[DATE]" at bounding box center [265, 121] width 199 height 45
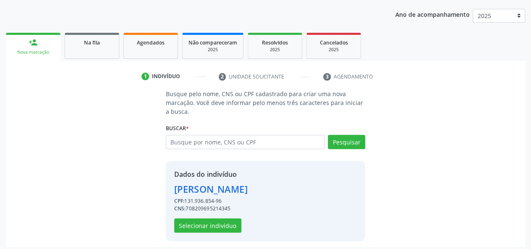
scroll to position [107, 0]
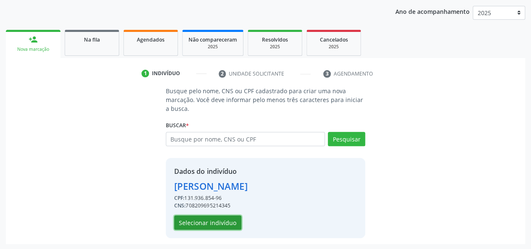
click at [220, 221] on button "Selecionar indivíduo" at bounding box center [207, 222] width 67 height 14
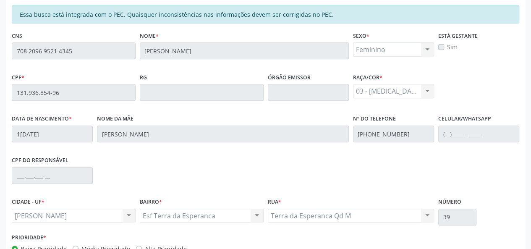
scroll to position [241, 0]
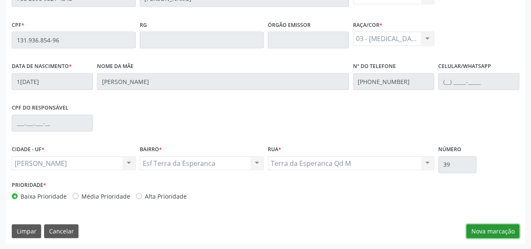
click at [491, 231] on button "Nova marcação" at bounding box center [492, 231] width 53 height 14
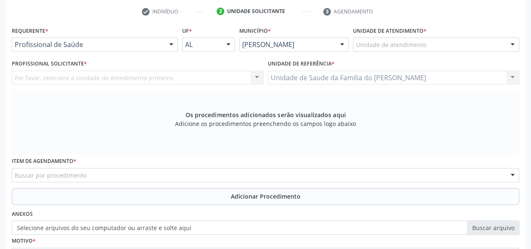
scroll to position [115, 0]
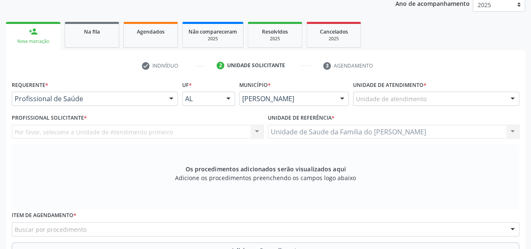
click at [172, 97] on div at bounding box center [171, 99] width 13 height 14
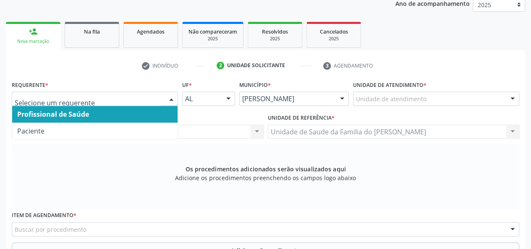
click at [144, 116] on span "Profissional de Saúde" at bounding box center [94, 114] width 165 height 17
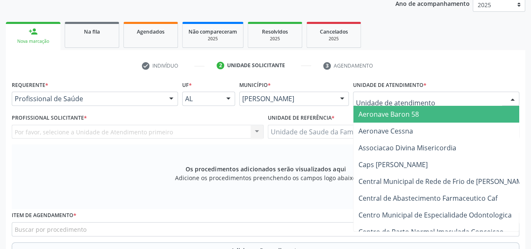
type input "J"
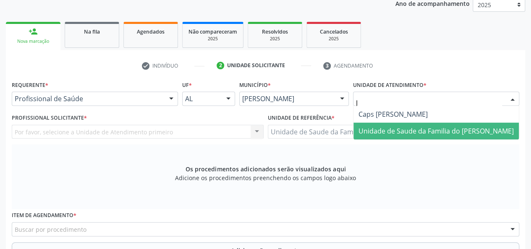
click at [402, 127] on span "Unidade de Saude da Familia do [PERSON_NAME]" at bounding box center [435, 130] width 155 height 9
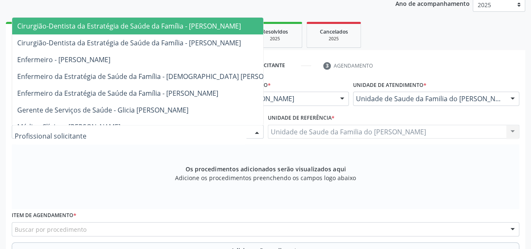
click at [253, 132] on div at bounding box center [256, 132] width 13 height 14
type input "J"
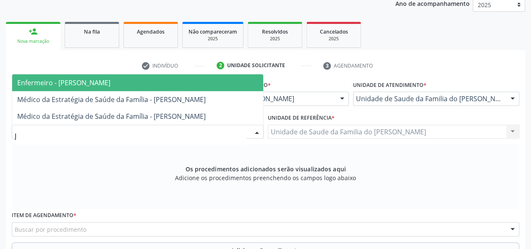
click at [179, 84] on span "Enfermeiro - [PERSON_NAME]" at bounding box center [137, 82] width 251 height 17
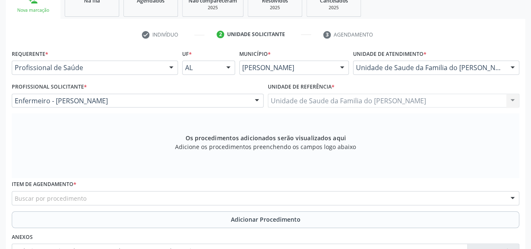
scroll to position [199, 0]
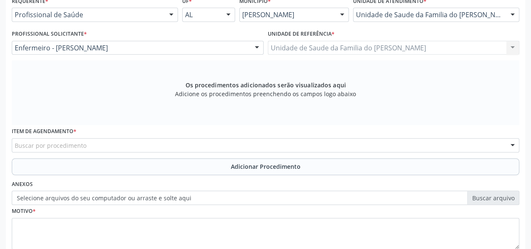
click at [200, 149] on div "Buscar por procedimento" at bounding box center [265, 145] width 507 height 14
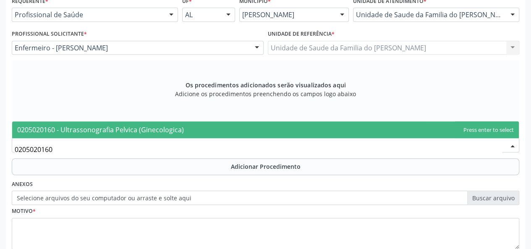
click at [200, 125] on span "0205020160 - Ultrassonografia Pelvica (Ginecologica)" at bounding box center [265, 129] width 506 height 17
type input "0205020160"
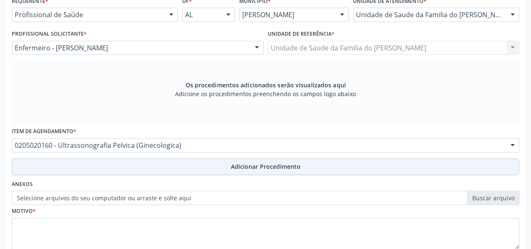
click at [174, 164] on button "Adicionar Procedimento" at bounding box center [265, 166] width 507 height 17
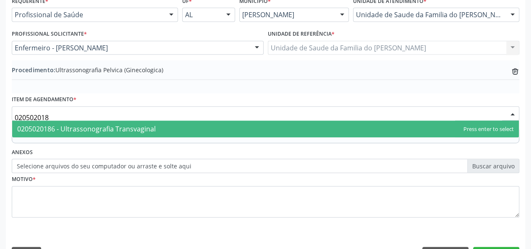
type input "0205020186"
click at [154, 123] on span "0205020186 - Ultrassonografia Transvaginal" at bounding box center [265, 128] width 506 height 17
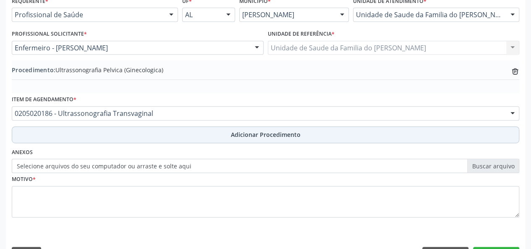
click at [166, 138] on button "Adicionar Procedimento" at bounding box center [265, 134] width 507 height 17
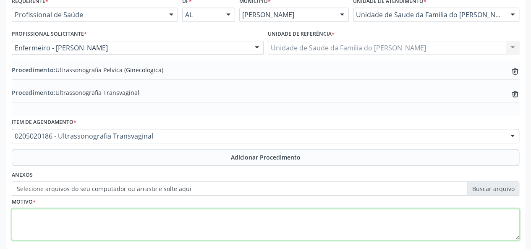
click at [162, 215] on textarea at bounding box center [265, 224] width 507 height 32
click at [40, 217] on textarea "AVALIACAO" at bounding box center [265, 224] width 507 height 32
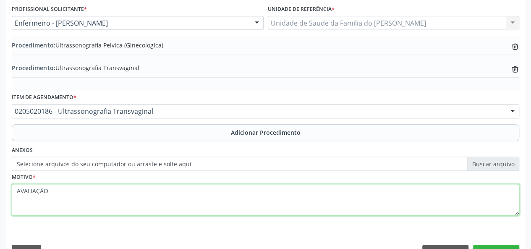
scroll to position [245, 0]
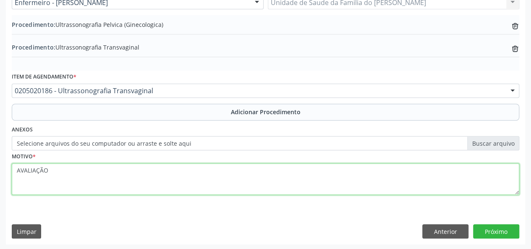
type textarea "AVALIAÇÃO"
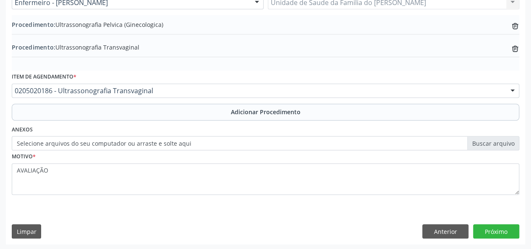
click at [496, 222] on div "Requerente * Profissional de Saúde Profissional de Saúde Paciente Nenhum result…" at bounding box center [265, 96] width 519 height 294
click at [495, 226] on button "Próximo" at bounding box center [496, 231] width 46 height 14
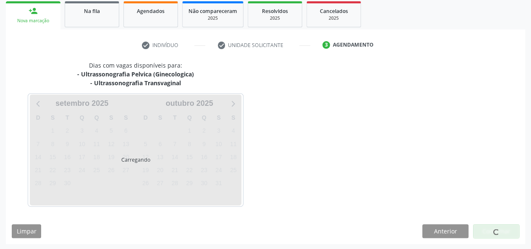
scroll to position [160, 0]
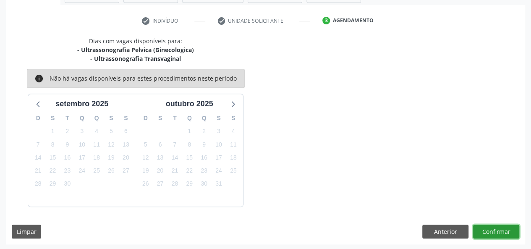
click at [495, 229] on button "Confirmar" at bounding box center [496, 231] width 46 height 14
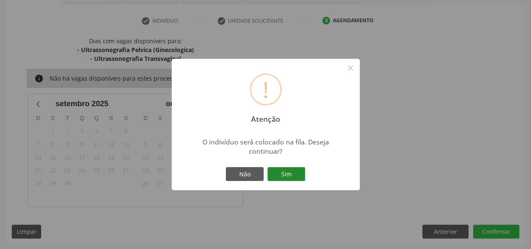
click at [298, 171] on button "Sim" at bounding box center [286, 174] width 38 height 14
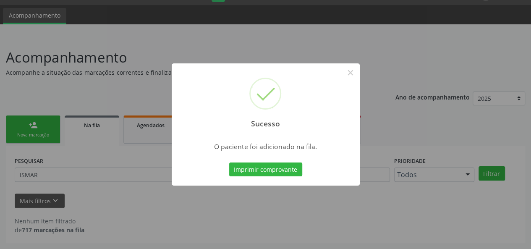
scroll to position [21, 0]
click at [349, 72] on button "×" at bounding box center [350, 72] width 14 height 14
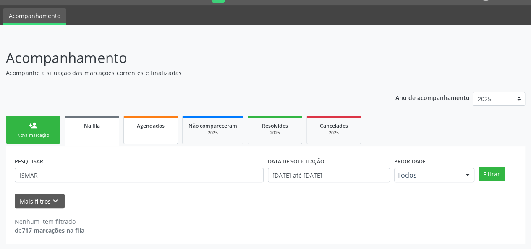
click at [149, 132] on link "Agendados" at bounding box center [150, 130] width 55 height 28
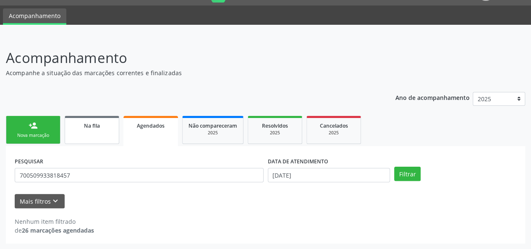
click at [93, 128] on span "Na fila" at bounding box center [92, 125] width 16 height 7
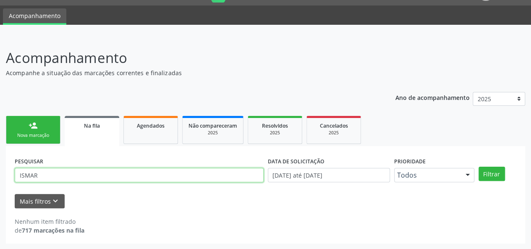
click at [40, 175] on input "ISMAR" at bounding box center [139, 175] width 249 height 14
paste input "708209695214345"
type input "708209695214345"
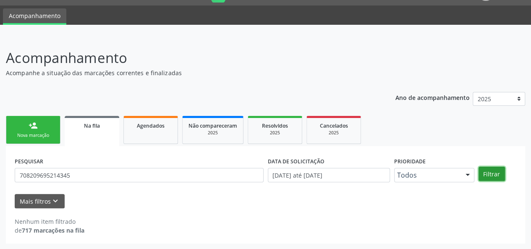
click at [495, 173] on button "Filtrar" at bounding box center [491, 174] width 26 height 14
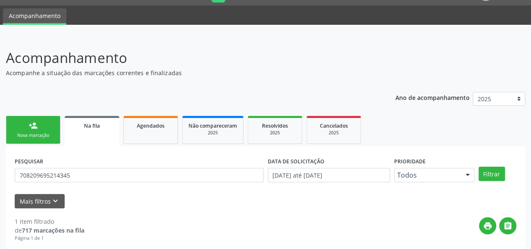
scroll to position [103, 0]
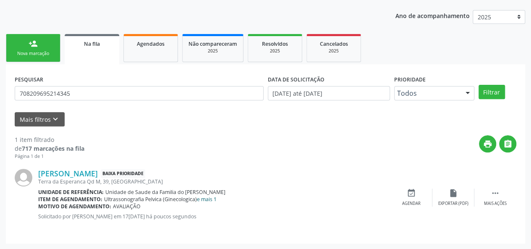
click at [208, 200] on link "e mais 1" at bounding box center [207, 198] width 20 height 7
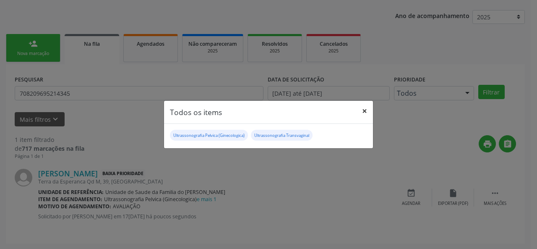
click at [362, 110] on button "×" at bounding box center [364, 111] width 17 height 21
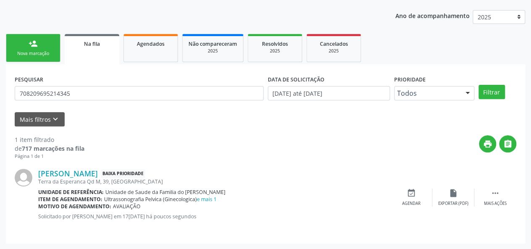
click at [101, 47] on link "Na fila" at bounding box center [92, 49] width 55 height 30
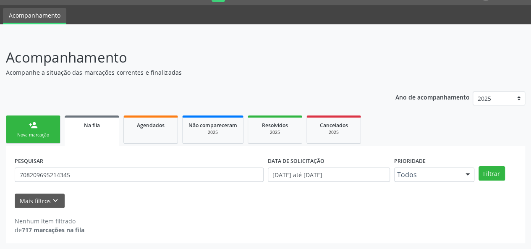
scroll to position [21, 0]
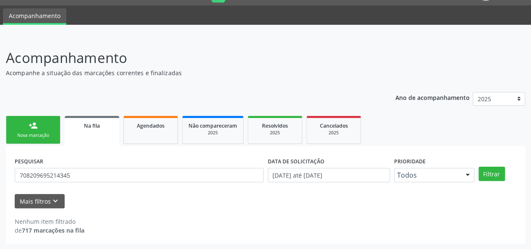
click at [42, 130] on link "person_add Nova marcação" at bounding box center [33, 130] width 55 height 28
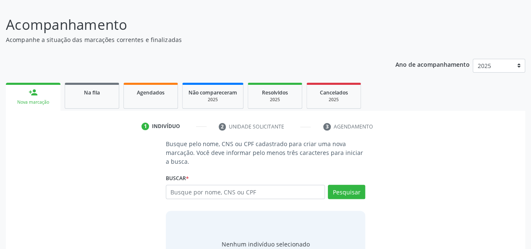
scroll to position [95, 0]
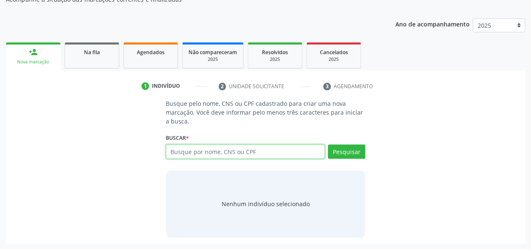
paste input "706203030459669"
type input "706203030459669"
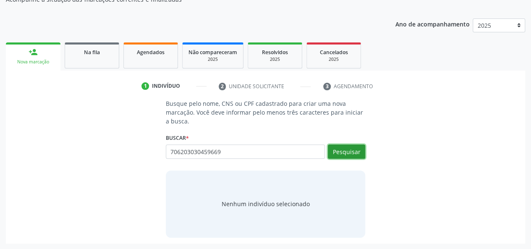
click at [357, 152] on button "Pesquisar" at bounding box center [346, 151] width 37 height 14
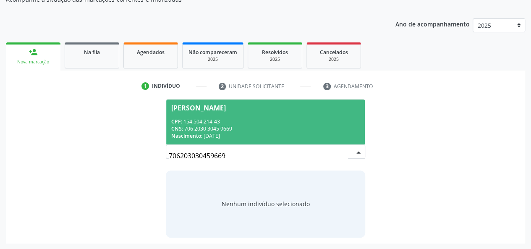
click at [305, 131] on div "CNS: 706 2030 3045 9669" at bounding box center [265, 128] width 189 height 7
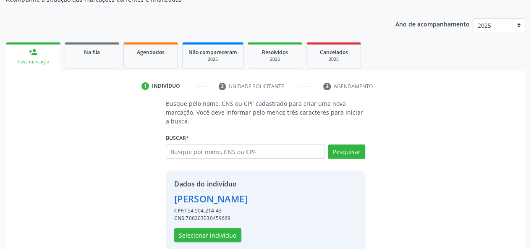
scroll to position [107, 0]
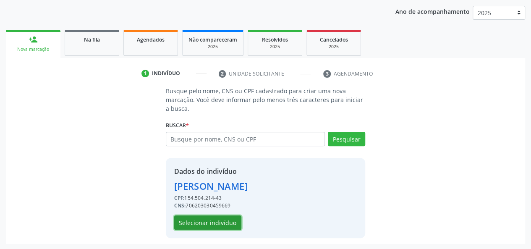
click at [223, 222] on button "Selecionar indivíduo" at bounding box center [207, 222] width 67 height 14
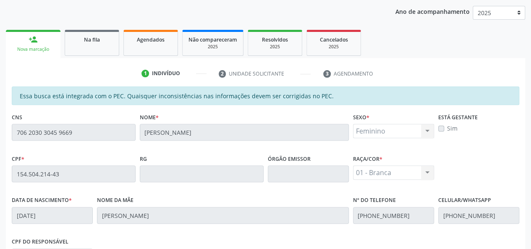
scroll to position [241, 0]
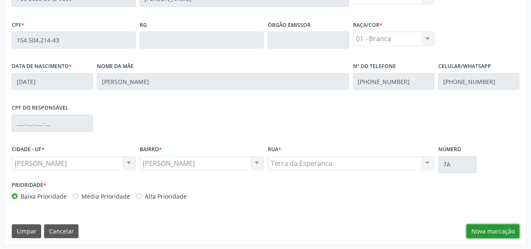
click at [483, 228] on button "Nova marcação" at bounding box center [492, 231] width 53 height 14
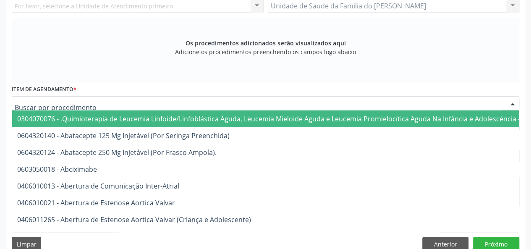
click at [136, 104] on div at bounding box center [265, 103] width 507 height 14
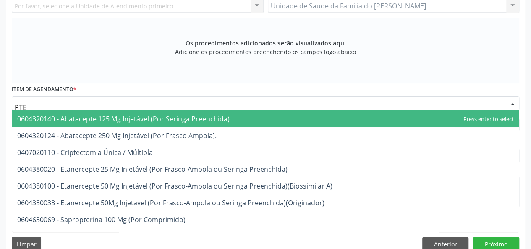
type input "PTER"
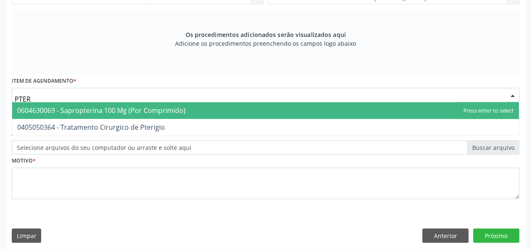
scroll to position [254, 0]
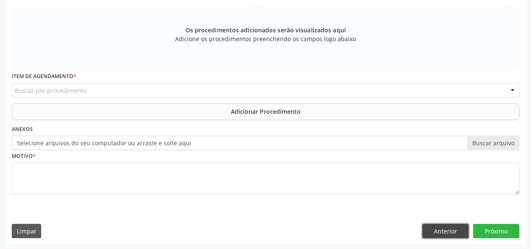
click at [429, 224] on button "Anterior" at bounding box center [445, 231] width 46 height 14
